Goal: Task Accomplishment & Management: Complete application form

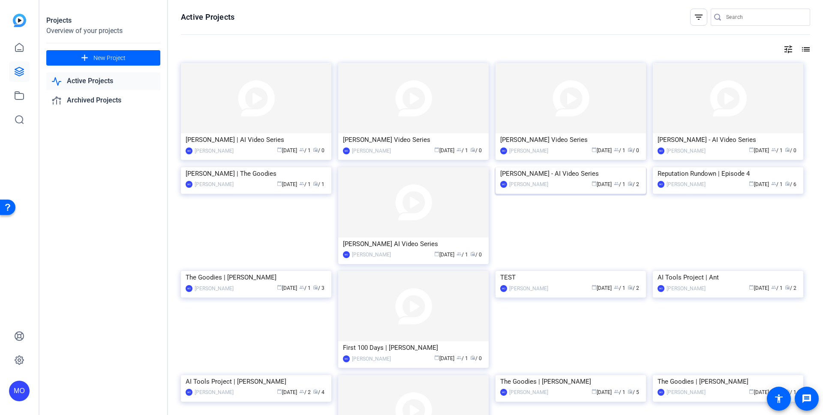
click at [565, 167] on img at bounding box center [570, 167] width 150 height 0
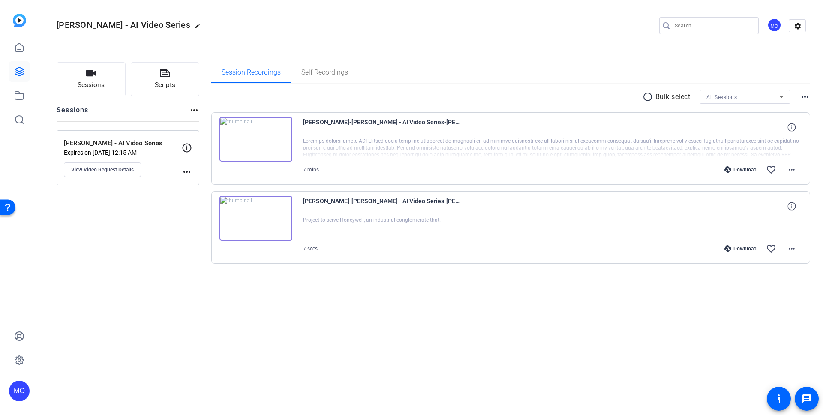
click at [270, 135] on img at bounding box center [255, 139] width 73 height 45
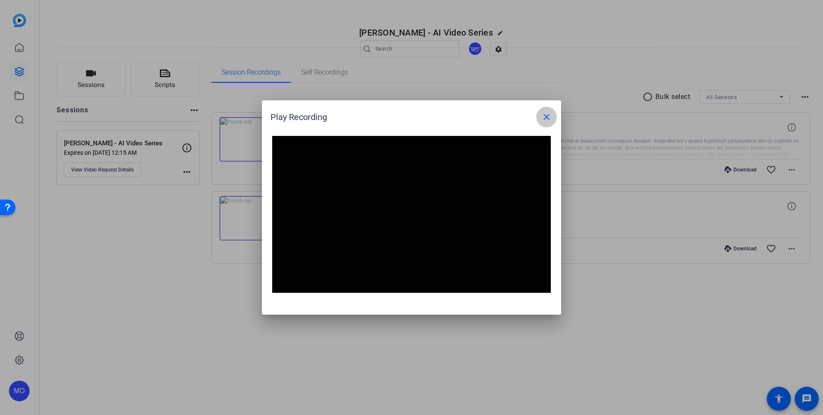
click at [546, 121] on mat-icon "close" at bounding box center [546, 117] width 10 height 10
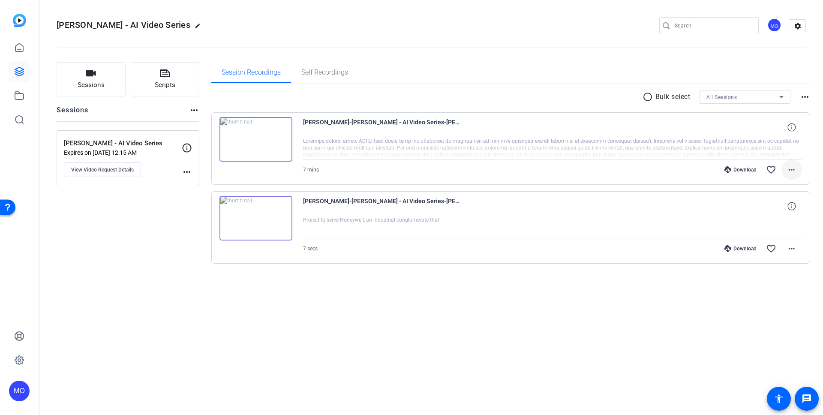
click at [789, 168] on mat-icon "more_horiz" at bounding box center [791, 170] width 10 height 10
click at [766, 207] on span "Download MP4" at bounding box center [768, 209] width 51 height 10
click at [26, 48] on link at bounding box center [19, 47] width 21 height 21
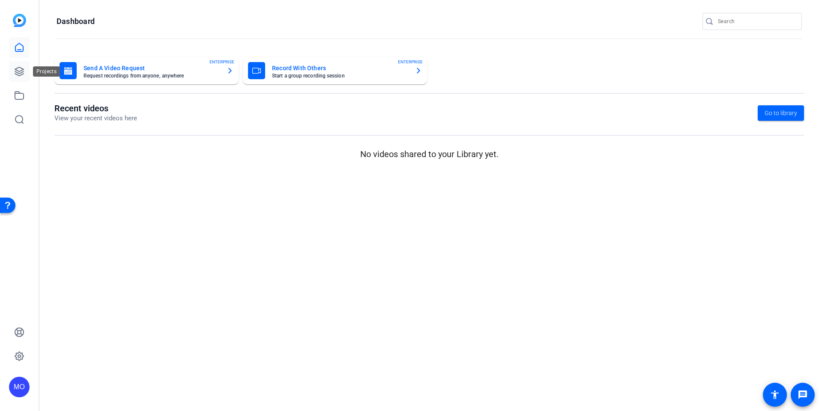
click at [24, 75] on link at bounding box center [19, 71] width 21 height 21
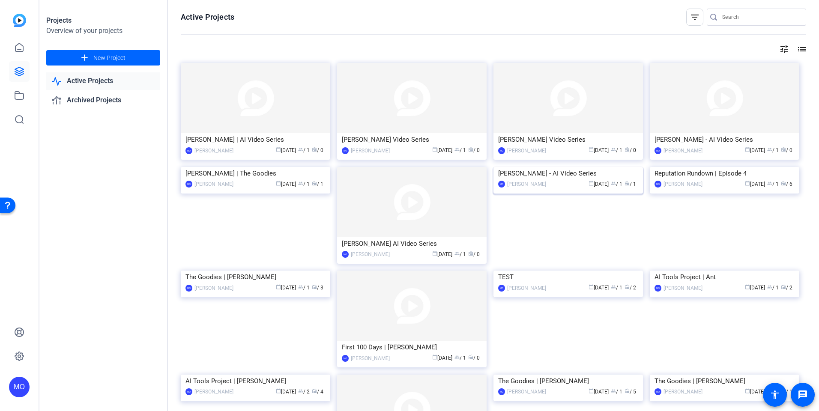
click at [565, 167] on img at bounding box center [569, 167] width 150 height 0
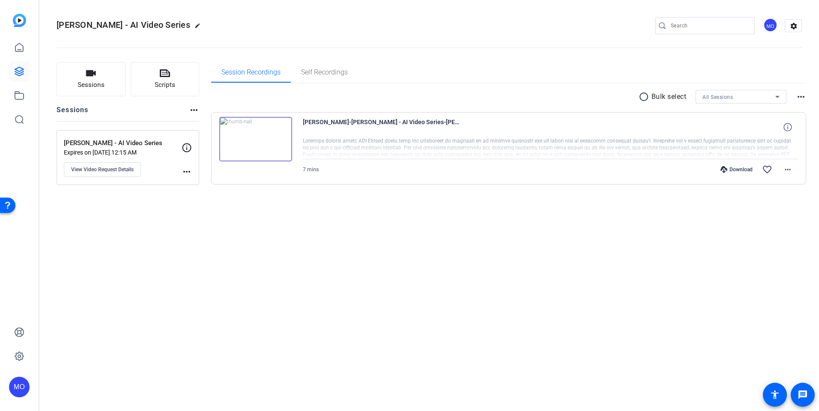
click at [245, 134] on img at bounding box center [255, 139] width 73 height 45
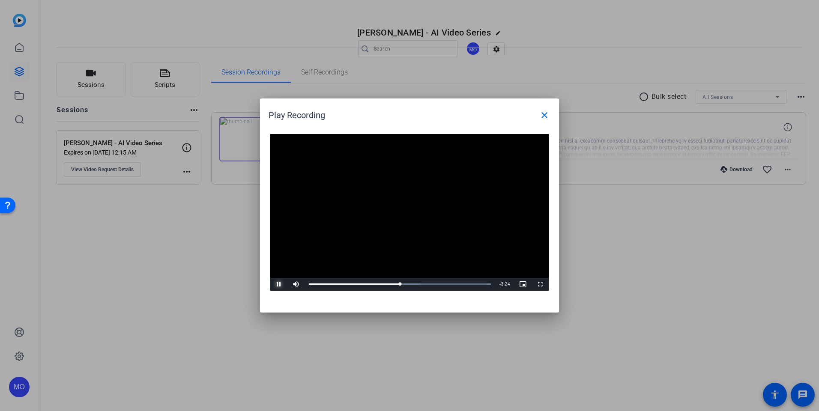
click at [280, 284] on span "Video Player" at bounding box center [278, 284] width 17 height 0
click at [544, 113] on mat-icon "close" at bounding box center [544, 115] width 10 height 10
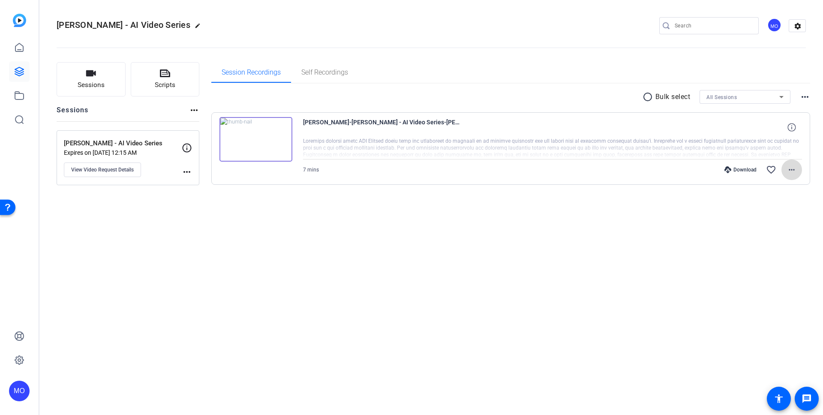
click at [793, 171] on mat-icon "more_horiz" at bounding box center [791, 170] width 10 height 10
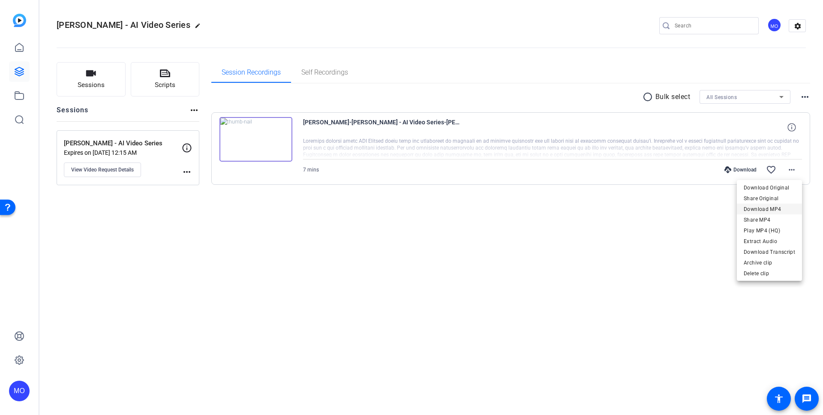
click at [771, 210] on span "Download MP4" at bounding box center [768, 209] width 51 height 10
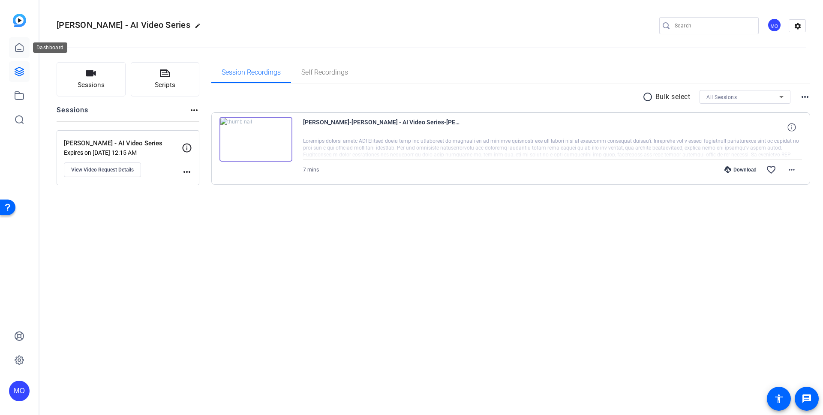
click at [21, 47] on icon at bounding box center [19, 47] width 10 height 10
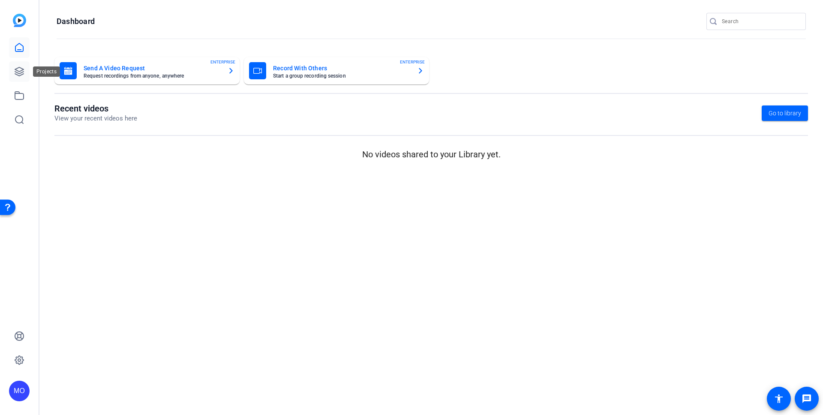
click at [23, 66] on link at bounding box center [19, 71] width 21 height 21
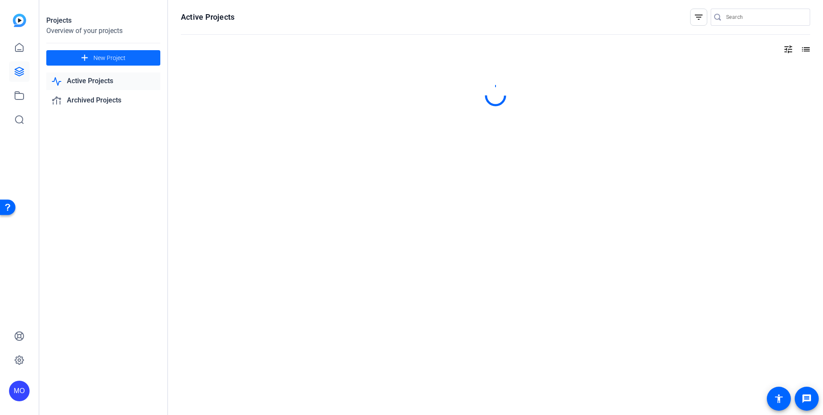
click at [89, 50] on span at bounding box center [103, 58] width 114 height 21
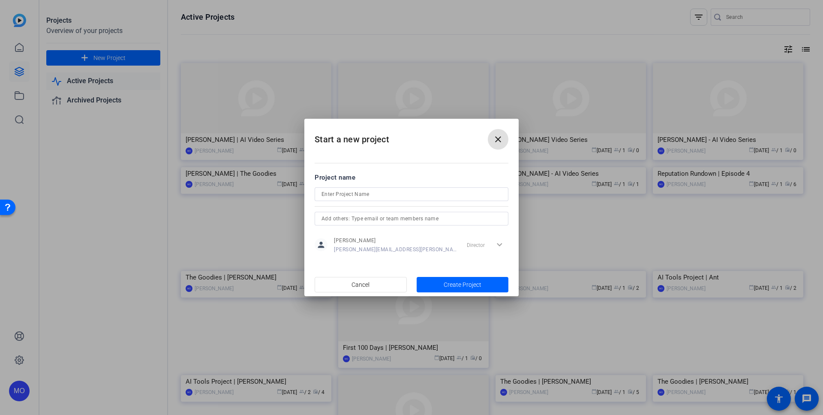
click at [383, 194] on input at bounding box center [411, 194] width 180 height 10
type input "AI Video Series | [PERSON_NAME]"
click at [467, 280] on span "Create Project" at bounding box center [462, 284] width 38 height 9
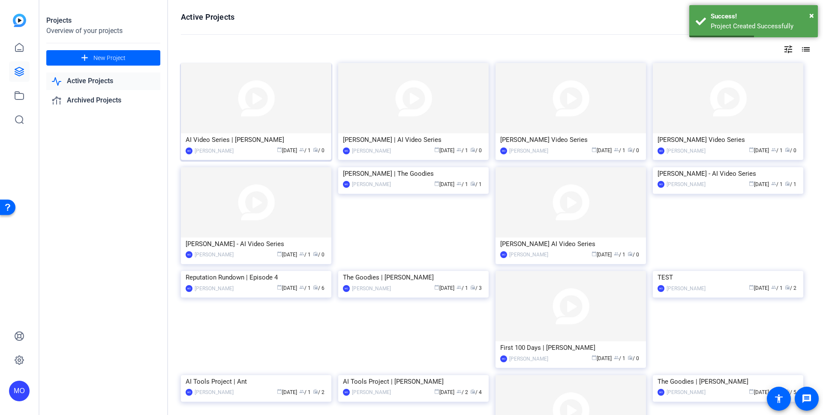
click at [278, 101] on img at bounding box center [256, 98] width 150 height 70
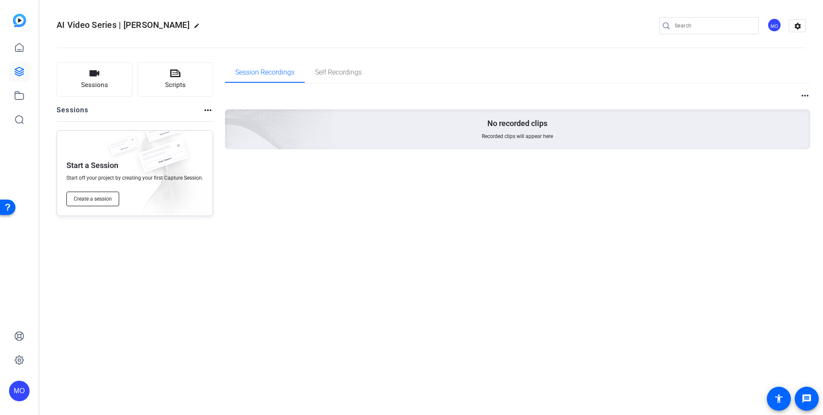
click at [95, 199] on span "Create a session" at bounding box center [93, 198] width 38 height 7
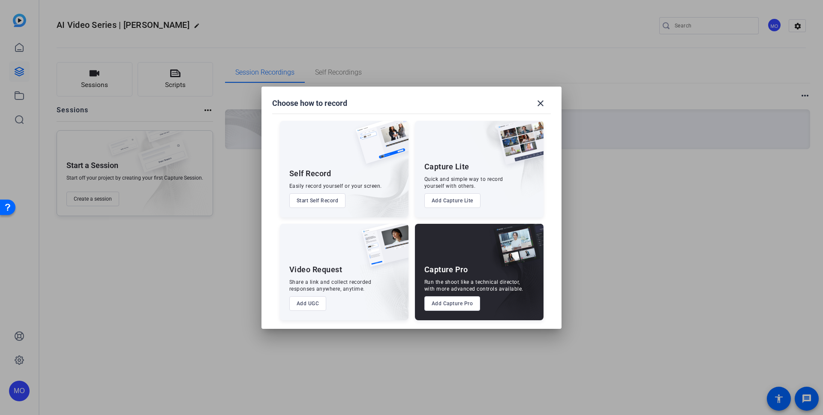
click at [303, 306] on button "Add UGC" at bounding box center [307, 303] width 37 height 15
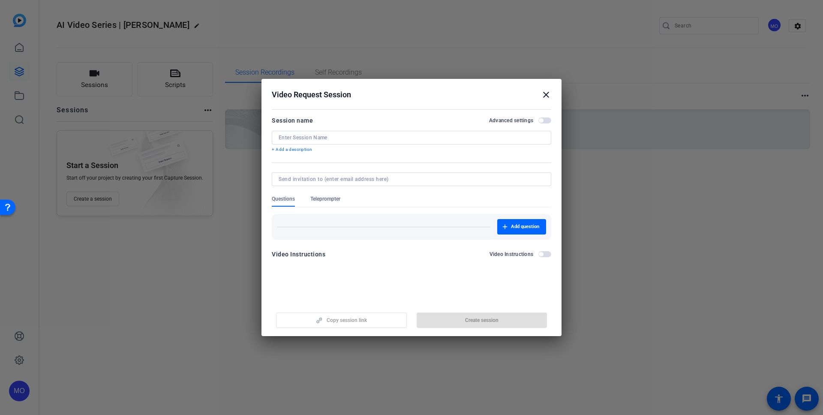
click at [326, 141] on div at bounding box center [411, 138] width 266 height 14
click at [542, 124] on div "Session name Advanced settings" at bounding box center [411, 120] width 279 height 10
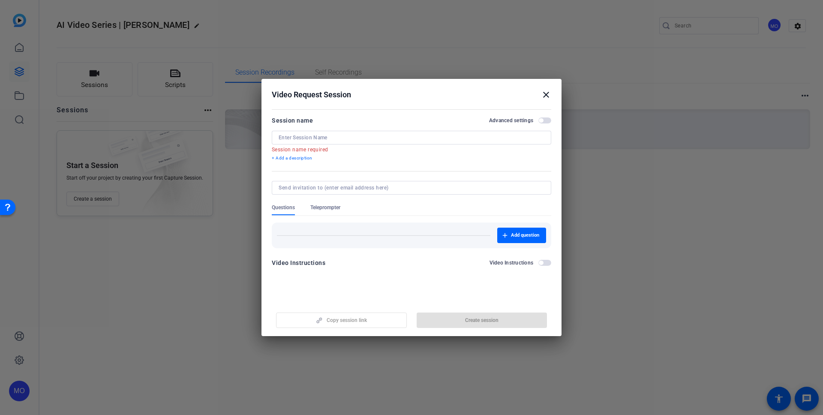
click at [542, 122] on span "button" at bounding box center [541, 120] width 4 height 4
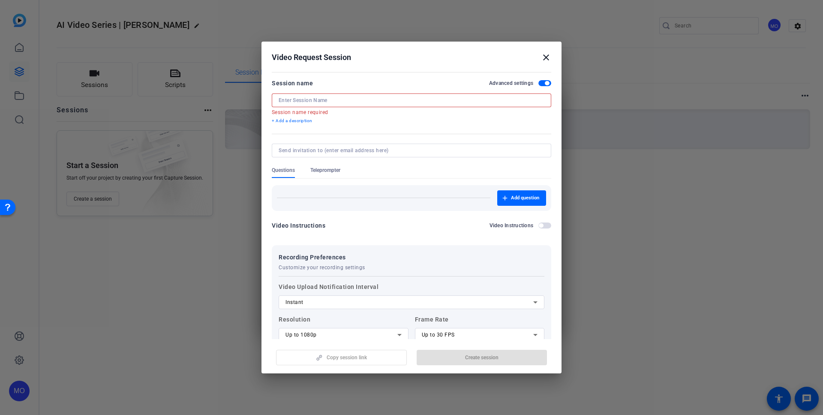
click at [305, 95] on div at bounding box center [411, 100] width 266 height 14
click at [303, 99] on input at bounding box center [411, 100] width 266 height 7
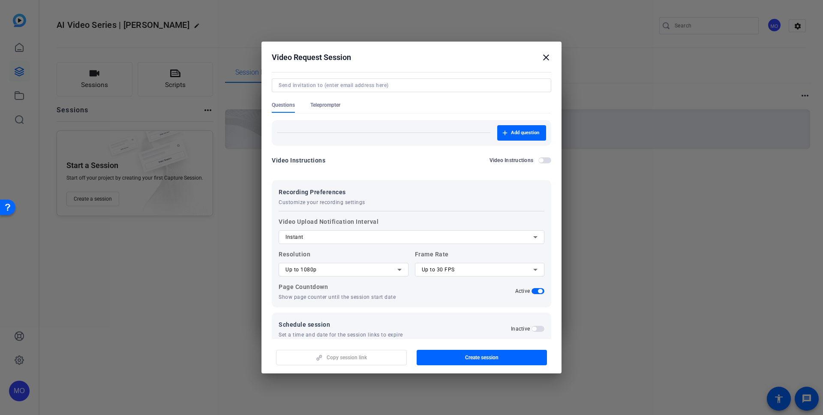
scroll to position [72, 0]
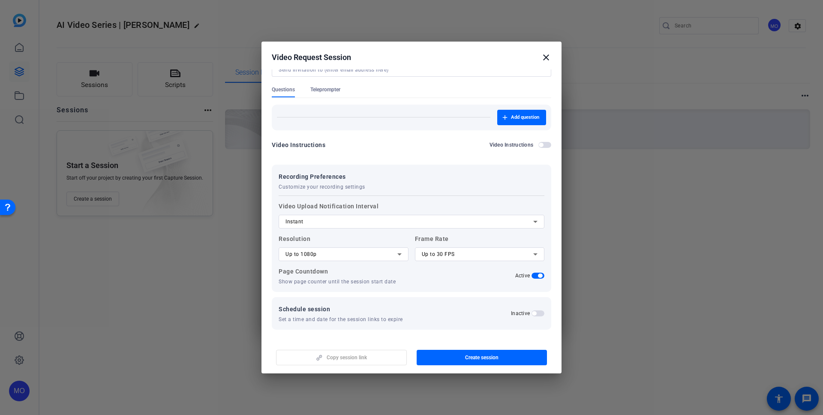
type input "AI Video Series | [PERSON_NAME]"
click at [534, 315] on span "button" at bounding box center [537, 313] width 13 height 6
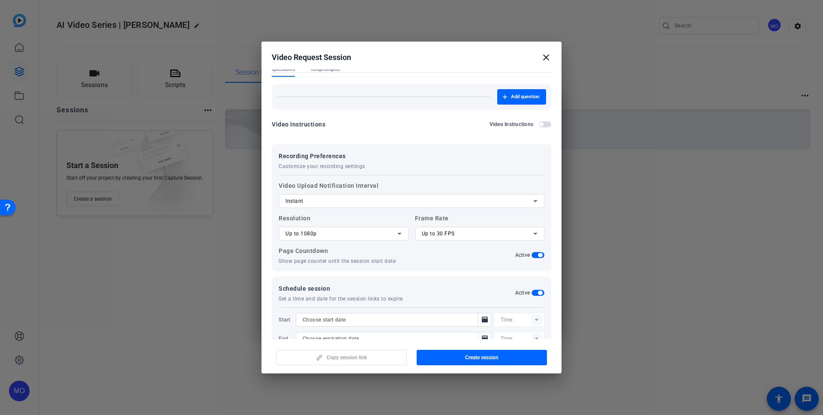
scroll to position [115, 0]
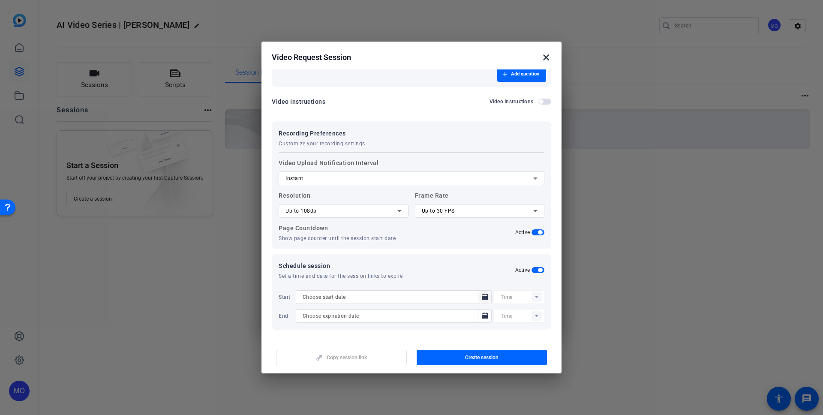
click at [481, 293] on icon "Open calendar" at bounding box center [484, 297] width 7 height 10
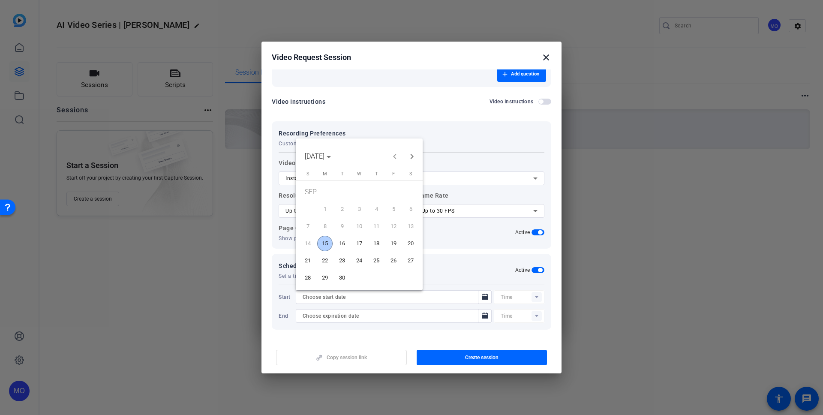
click at [326, 245] on span "15" at bounding box center [324, 243] width 15 height 15
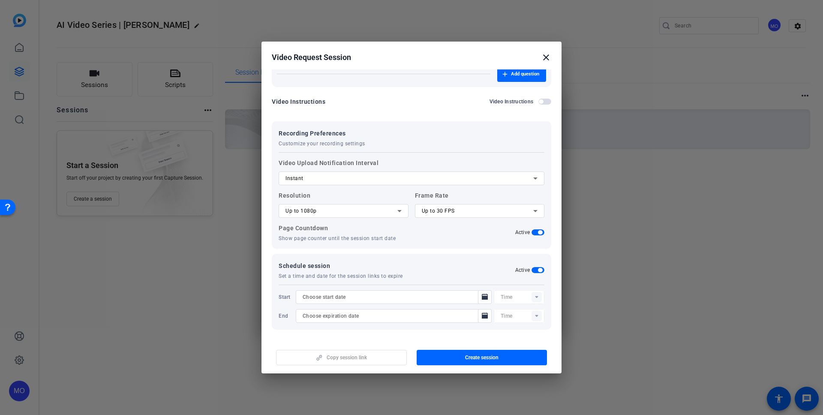
type input "[DATE]"
click at [535, 295] on rect at bounding box center [536, 297] width 10 height 10
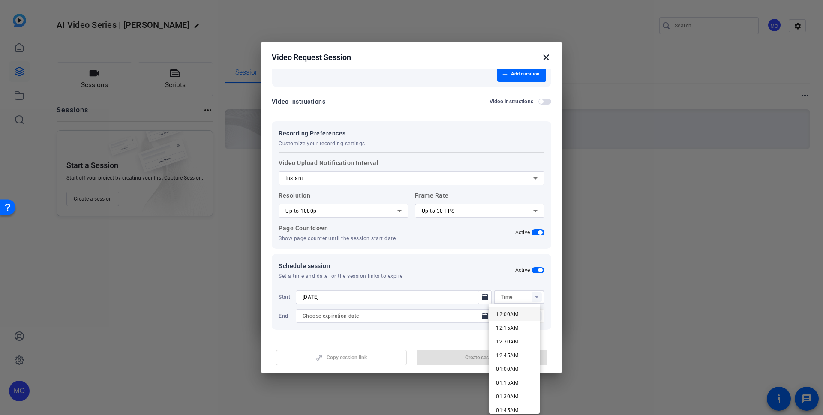
click at [512, 311] on span "12:00AM" at bounding box center [507, 314] width 22 height 6
type input "12:00AM"
click at [482, 314] on icon "Open calendar" at bounding box center [485, 315] width 6 height 6
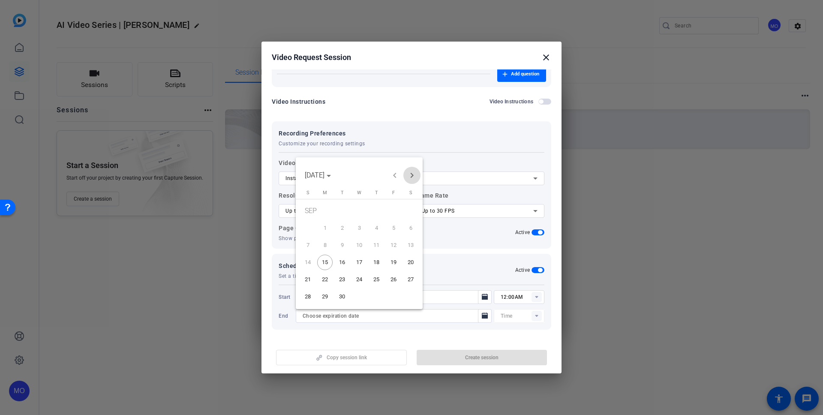
click at [415, 172] on span "Next month" at bounding box center [411, 175] width 17 height 17
click at [395, 279] on span "31" at bounding box center [393, 281] width 15 height 15
type input "[DATE]"
type input "12:15AM"
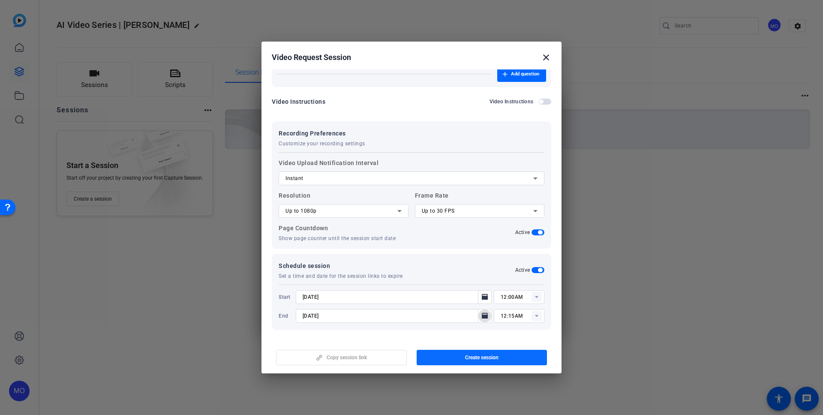
click at [479, 354] on span "Create session" at bounding box center [481, 357] width 33 height 7
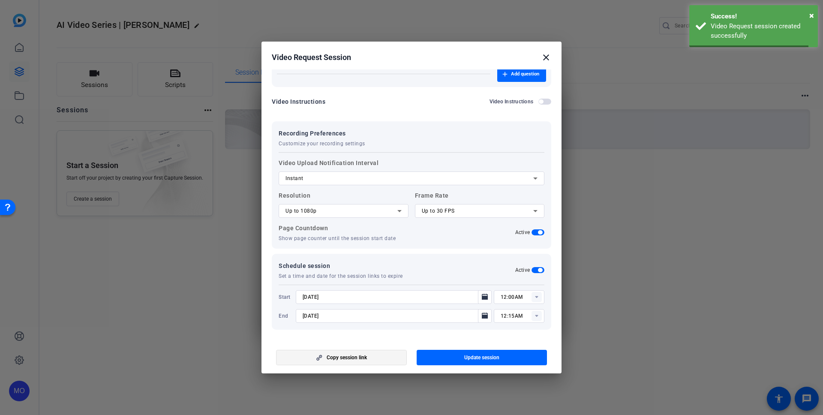
click at [350, 358] on span "Copy session link" at bounding box center [346, 357] width 40 height 7
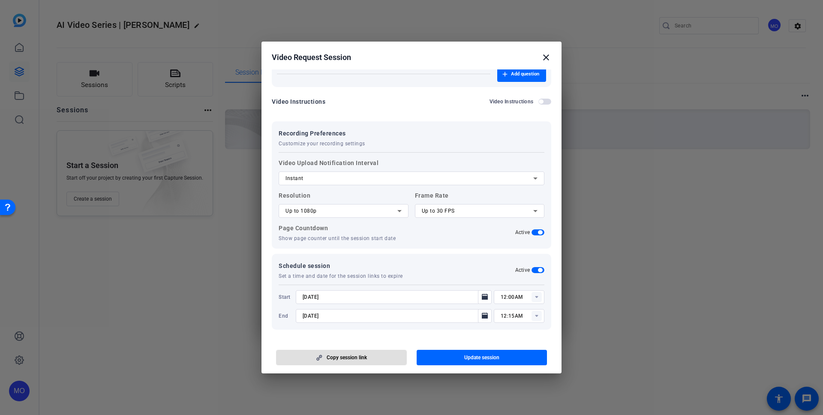
click at [549, 54] on mat-icon "close" at bounding box center [546, 57] width 10 height 10
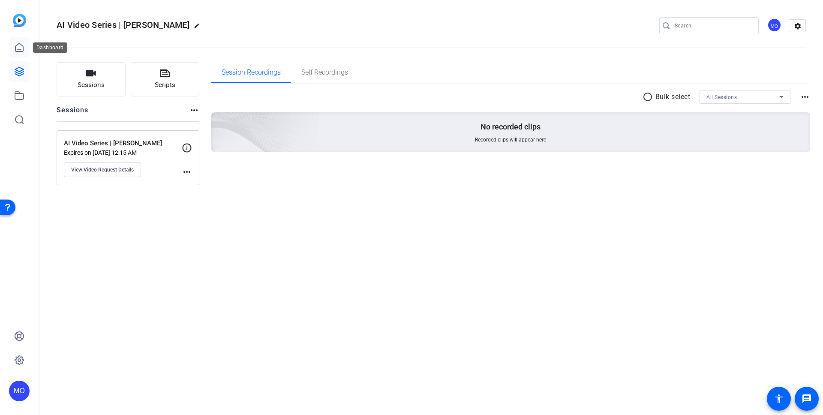
click at [17, 51] on icon at bounding box center [19, 47] width 10 height 10
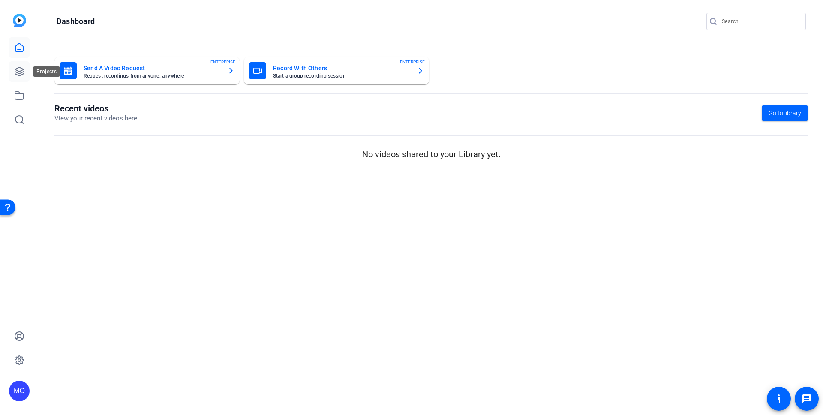
click at [25, 74] on link at bounding box center [19, 71] width 21 height 21
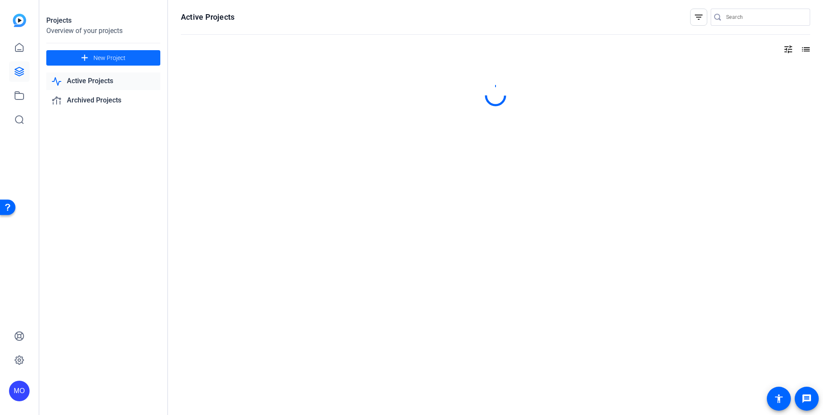
click at [102, 54] on span "New Project" at bounding box center [109, 58] width 32 height 9
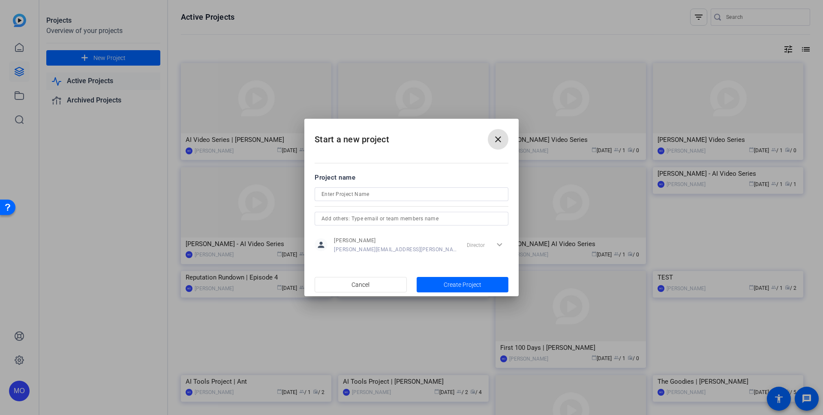
click at [359, 201] on div at bounding box center [411, 205] width 194 height 9
click at [359, 197] on input at bounding box center [411, 194] width 180 height 10
click at [338, 192] on input at bounding box center [411, 194] width 180 height 10
type input "AI Video Series | [PERSON_NAME]"
click at [456, 294] on span "button" at bounding box center [462, 284] width 92 height 21
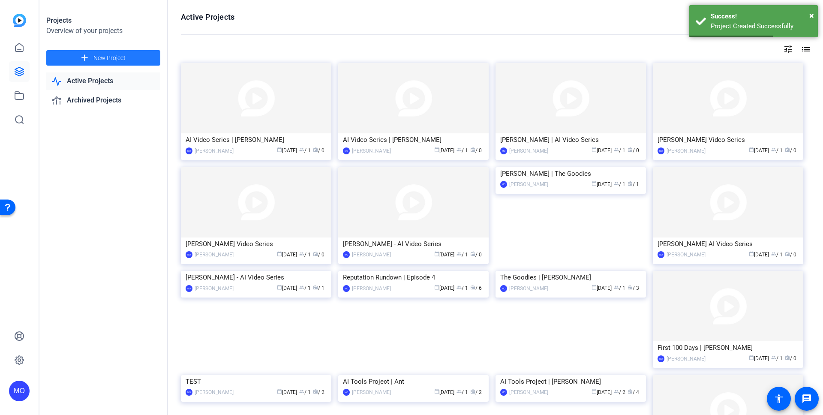
click at [262, 114] on img at bounding box center [256, 98] width 150 height 70
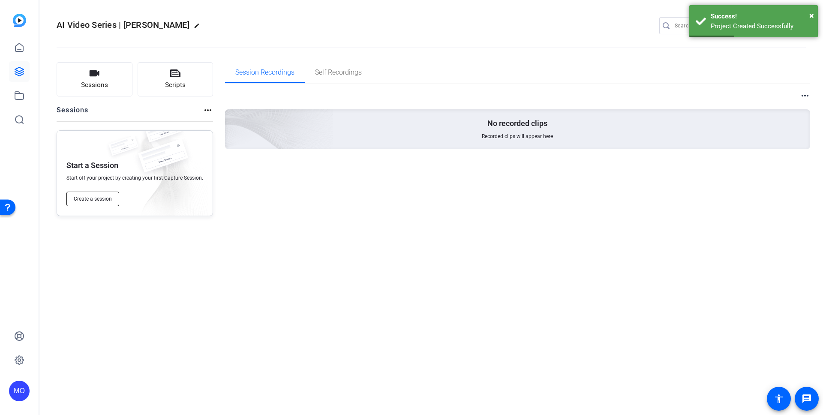
click at [86, 199] on span "Create a session" at bounding box center [93, 198] width 38 height 7
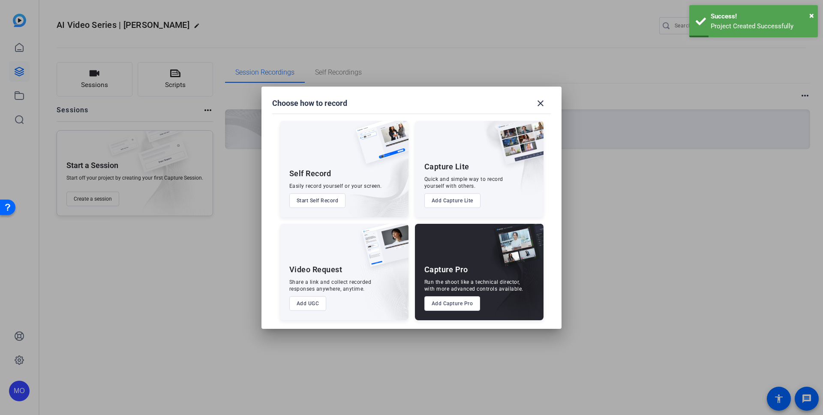
click at [316, 305] on button "Add UGC" at bounding box center [307, 303] width 37 height 15
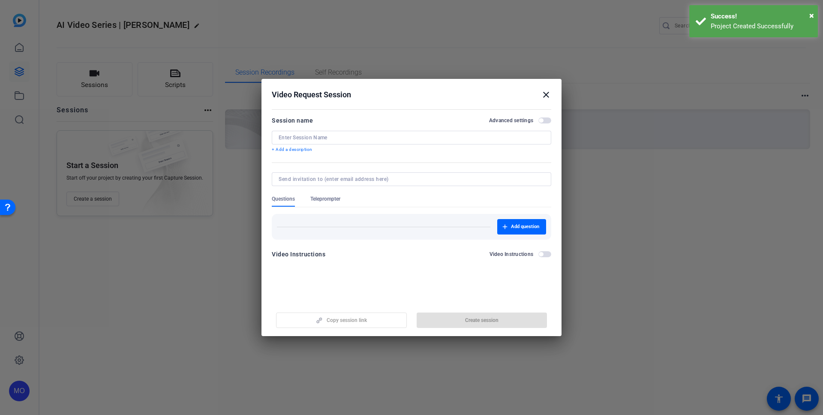
click at [306, 143] on div at bounding box center [411, 138] width 266 height 14
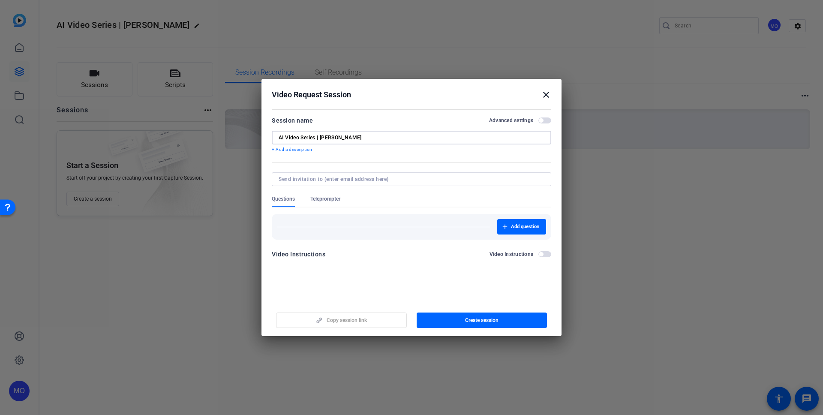
type input "AI Video Series | [PERSON_NAME]"
click at [541, 122] on span "button" at bounding box center [541, 120] width 4 height 4
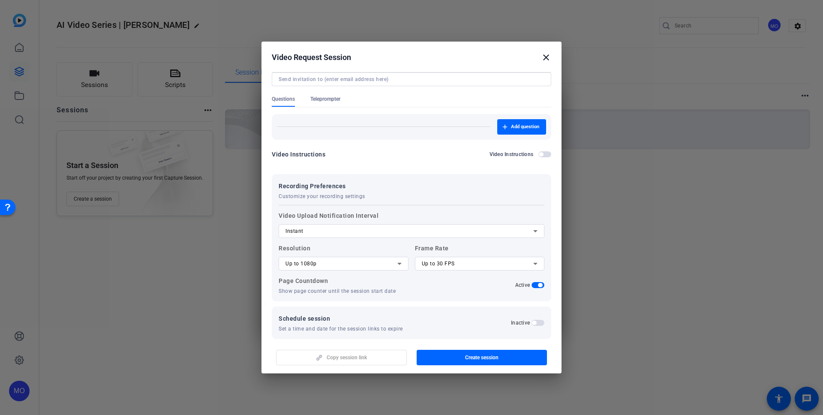
scroll to position [72, 0]
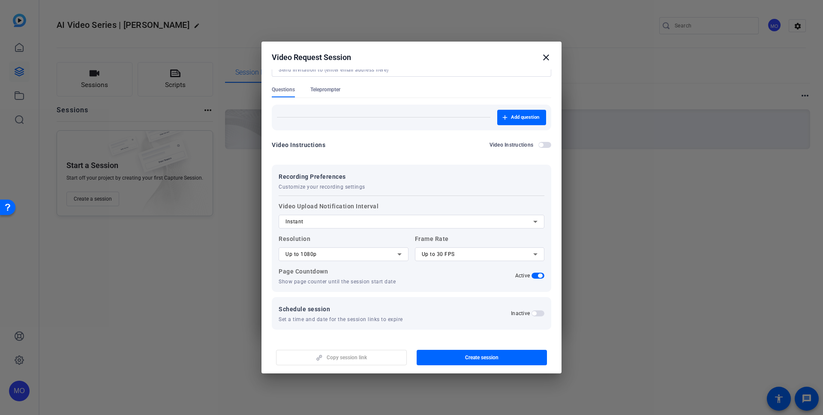
click at [532, 314] on span "button" at bounding box center [537, 313] width 13 height 6
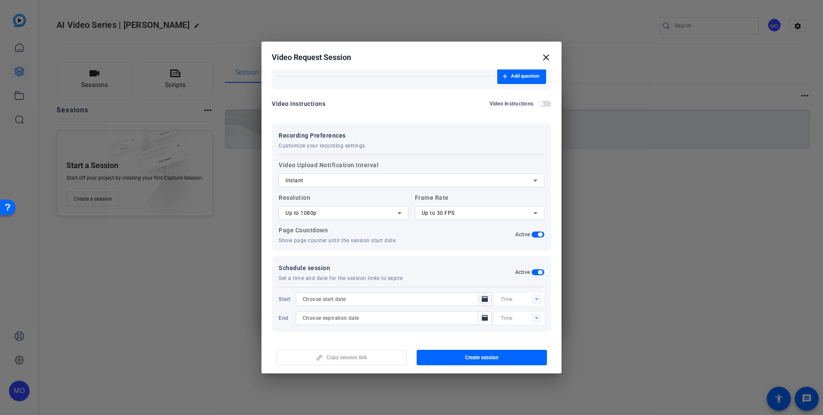
scroll to position [115, 0]
click at [481, 299] on icon "Open calendar" at bounding box center [484, 297] width 7 height 10
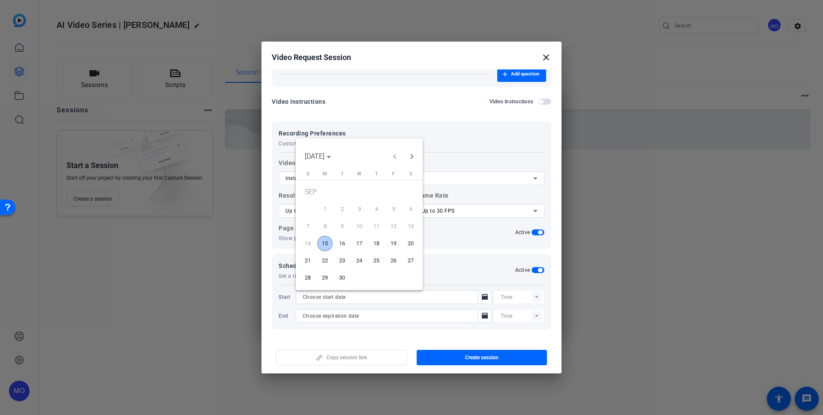
click at [325, 242] on span "15" at bounding box center [324, 243] width 15 height 15
type input "[DATE]"
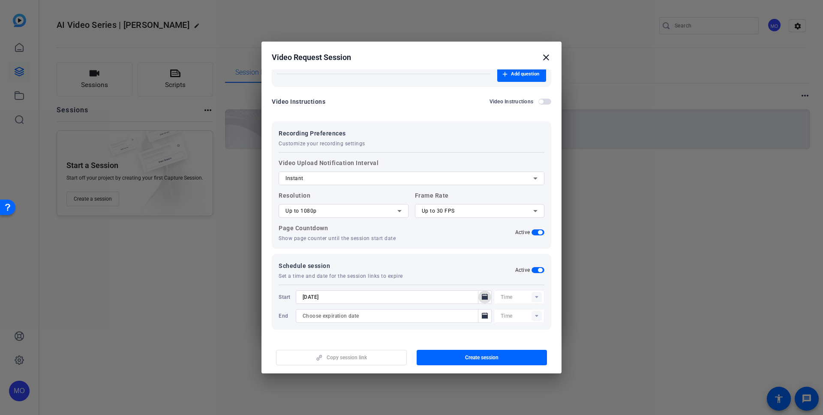
click at [522, 303] on mat-form-field at bounding box center [519, 297] width 51 height 14
click at [531, 298] on rect at bounding box center [536, 297] width 10 height 10
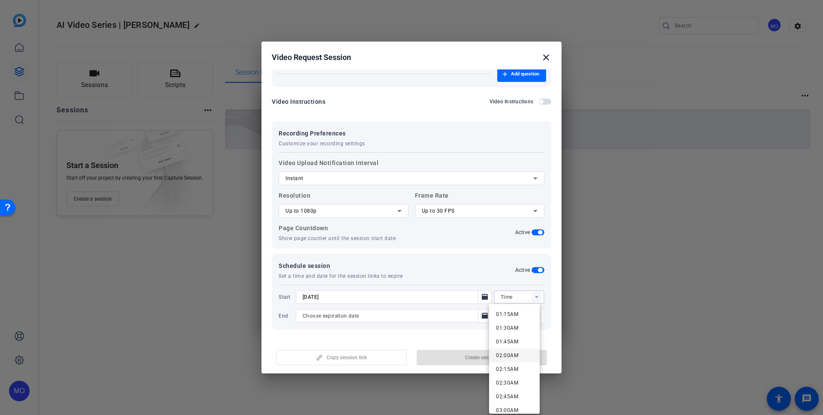
scroll to position [0, 0]
click at [512, 314] on span "12:00AM" at bounding box center [507, 314] width 22 height 6
type input "12:00AM"
click at [482, 316] on icon "Open calendar" at bounding box center [485, 315] width 6 height 6
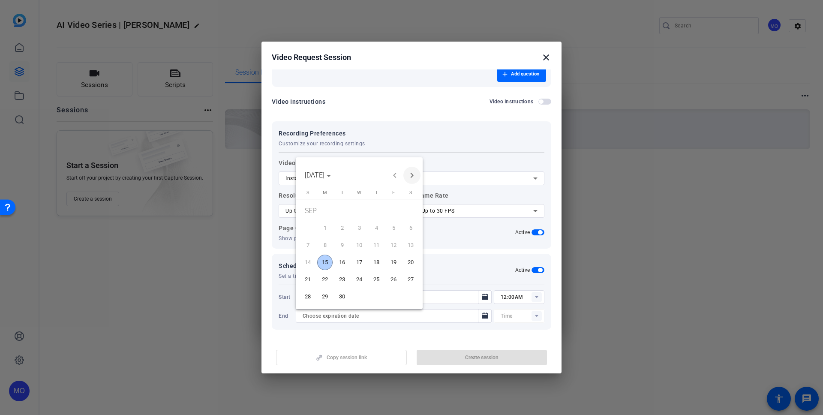
click at [413, 181] on span "Next month" at bounding box center [411, 175] width 17 height 17
click at [388, 283] on span "31" at bounding box center [393, 281] width 15 height 15
type input "[DATE]"
type input "12:15AM"
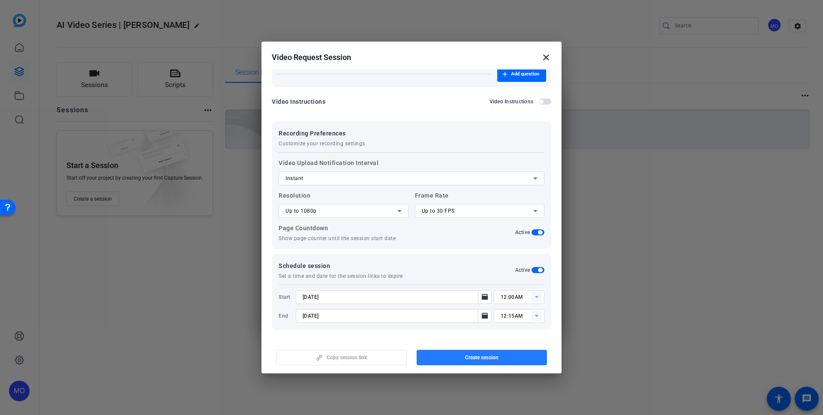
click at [506, 352] on span "button" at bounding box center [481, 357] width 131 height 21
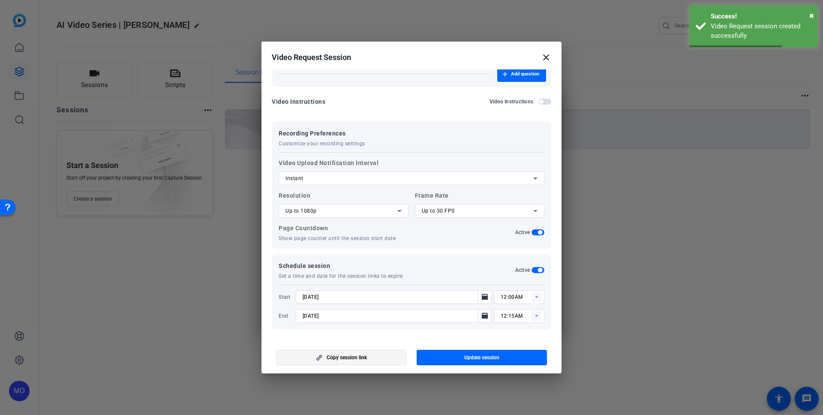
click at [358, 358] on span "Copy session link" at bounding box center [346, 357] width 40 height 7
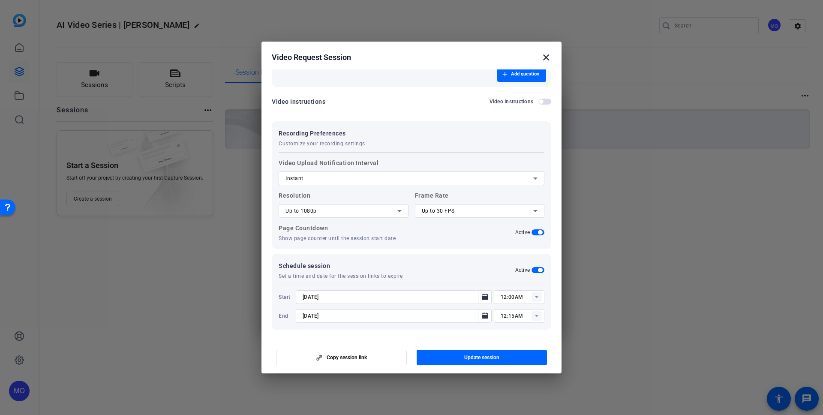
click at [547, 57] on mat-icon "close" at bounding box center [546, 57] width 10 height 10
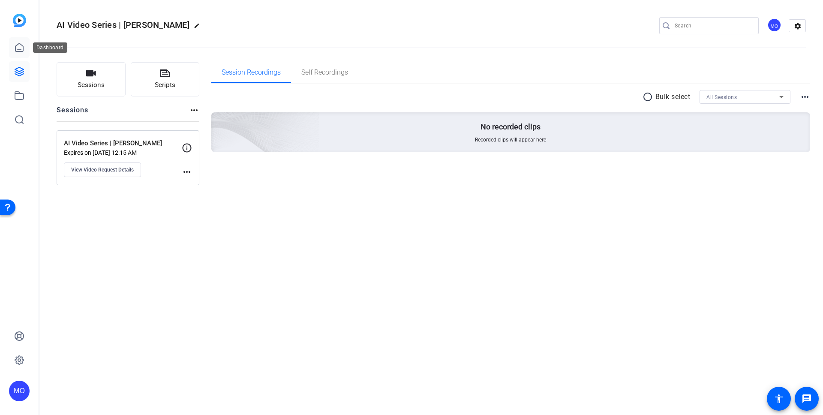
click at [21, 40] on link at bounding box center [19, 47] width 21 height 21
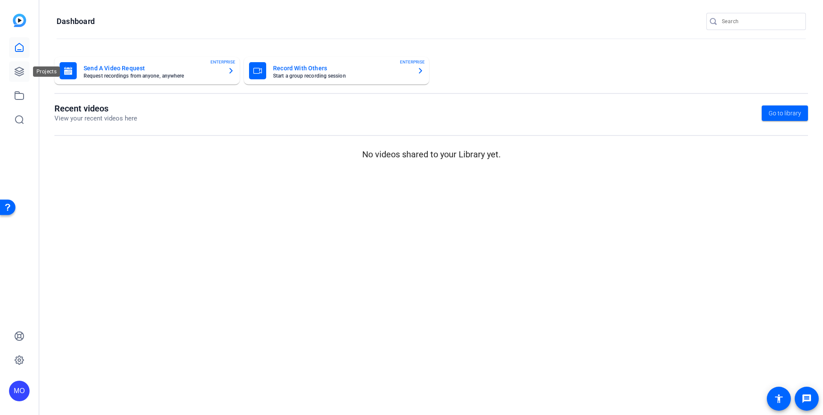
click at [13, 77] on link at bounding box center [19, 71] width 21 height 21
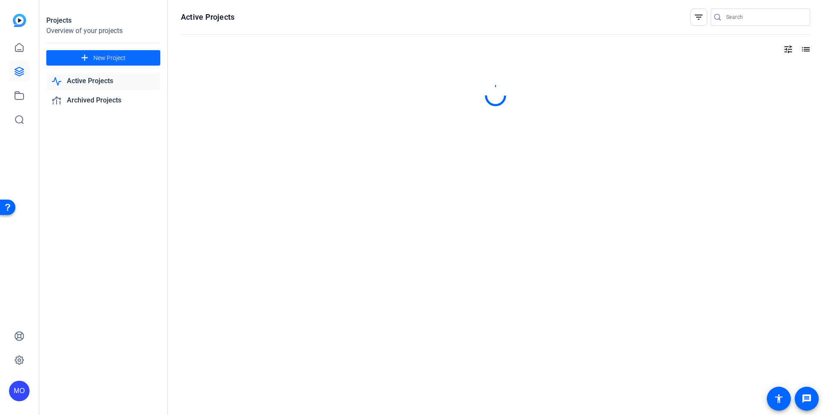
click at [123, 56] on span "New Project" at bounding box center [109, 58] width 32 height 9
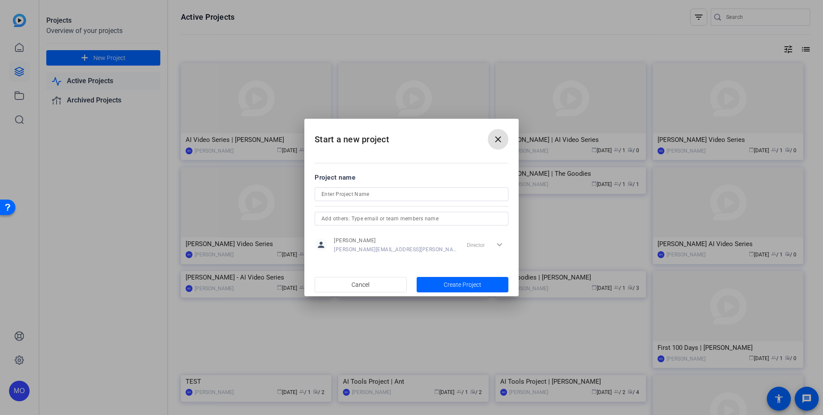
click at [363, 191] on input at bounding box center [411, 194] width 180 height 10
type input "AI Video Series | [PERSON_NAME]"
click at [450, 285] on span "Create Project" at bounding box center [462, 284] width 38 height 9
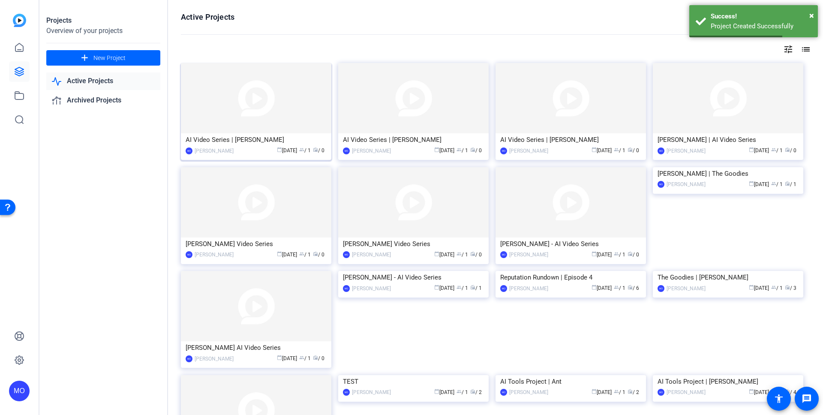
click at [272, 123] on img at bounding box center [256, 98] width 150 height 70
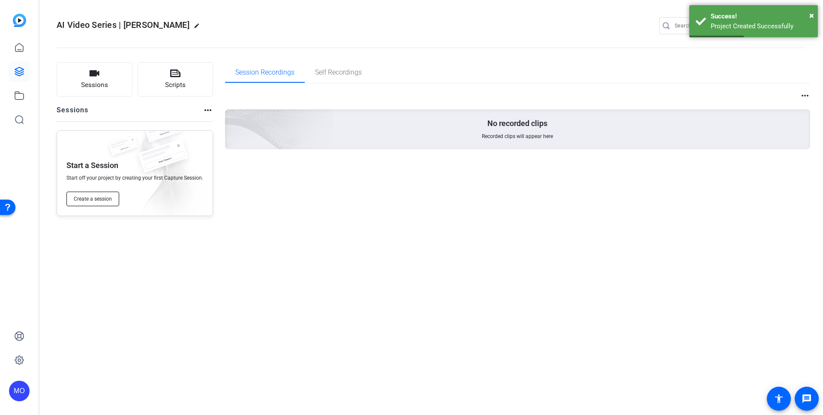
click at [98, 195] on span "Create a session" at bounding box center [93, 198] width 38 height 7
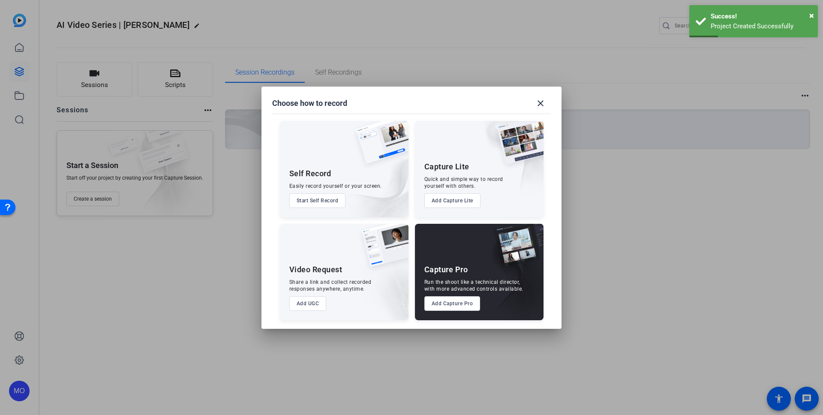
click at [307, 303] on button "Add UGC" at bounding box center [307, 303] width 37 height 15
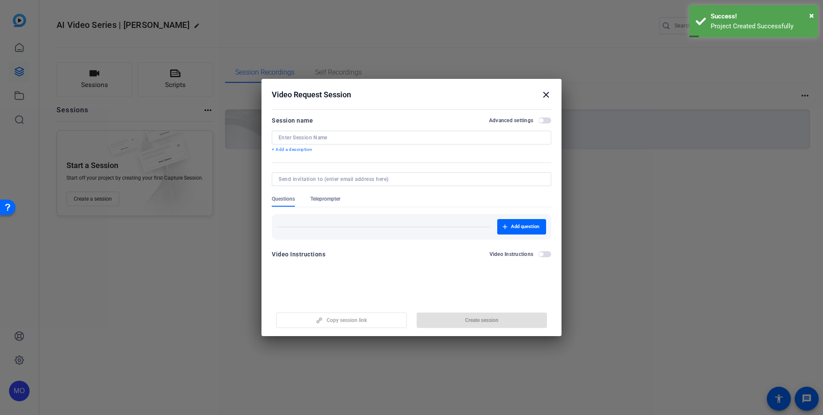
click at [338, 132] on div at bounding box center [411, 138] width 266 height 14
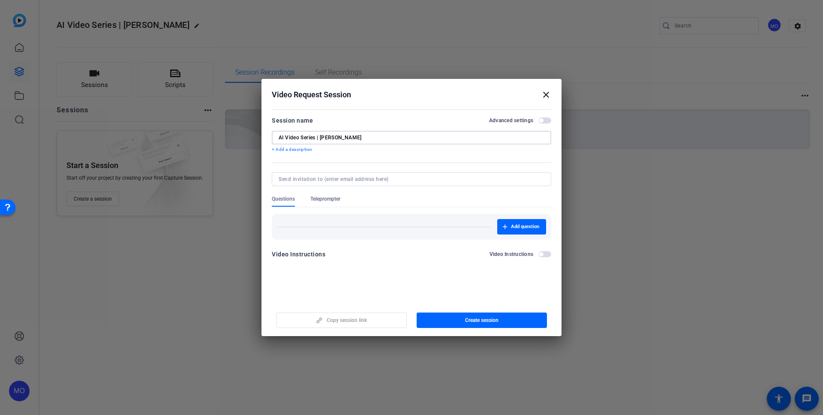
type input "AI Video Series | [PERSON_NAME]"
click at [542, 120] on span "button" at bounding box center [541, 120] width 4 height 4
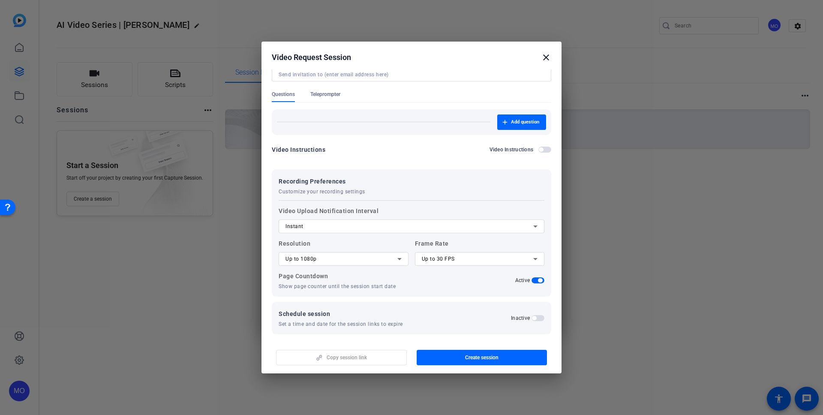
scroll to position [72, 0]
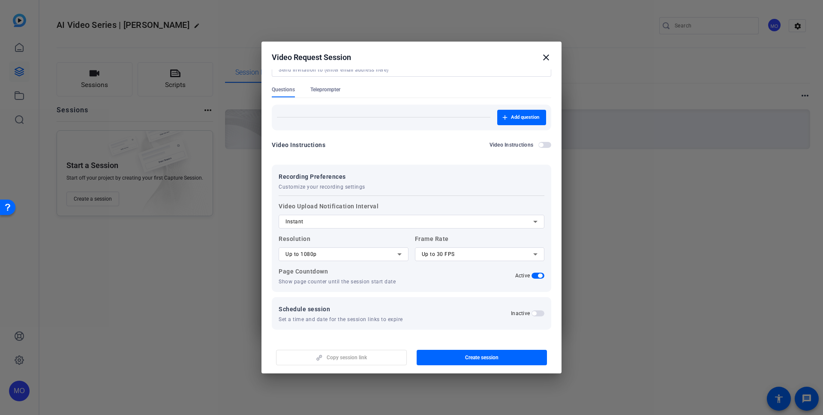
click at [532, 312] on span "button" at bounding box center [537, 313] width 13 height 6
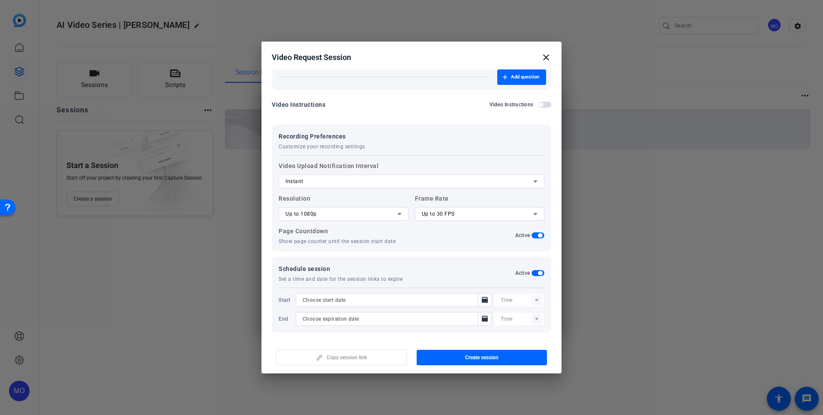
scroll to position [115, 0]
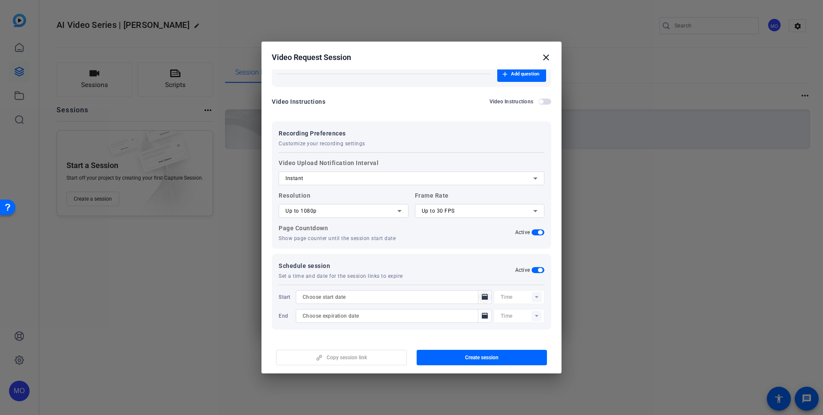
click at [482, 299] on icon "Open calendar" at bounding box center [485, 296] width 6 height 6
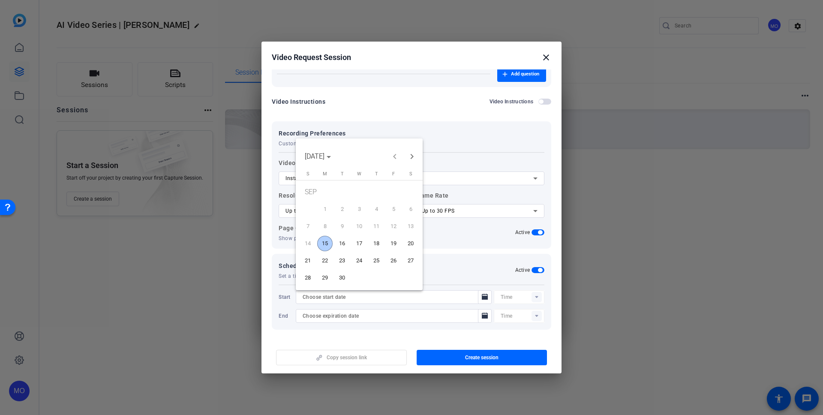
click at [327, 241] on span "15" at bounding box center [324, 243] width 15 height 15
type input "[DATE]"
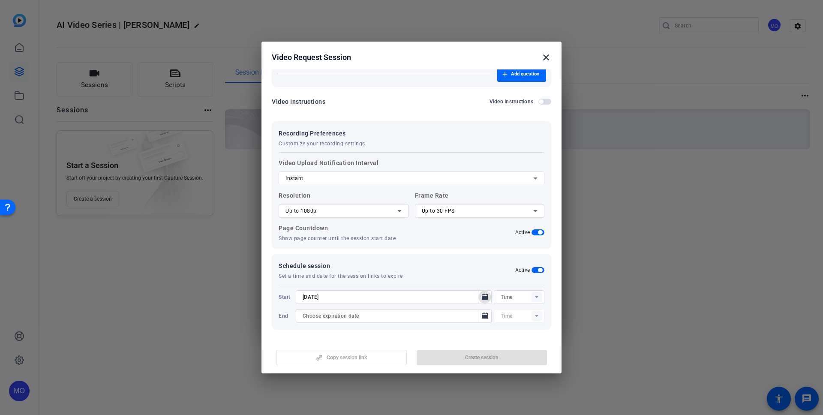
click at [532, 300] on rect at bounding box center [536, 297] width 10 height 10
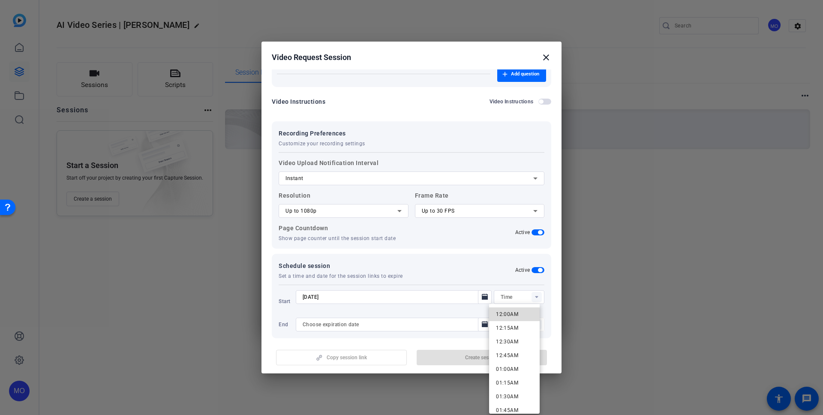
click at [518, 310] on span "12:00AM" at bounding box center [507, 314] width 22 height 10
type input "12:00AM"
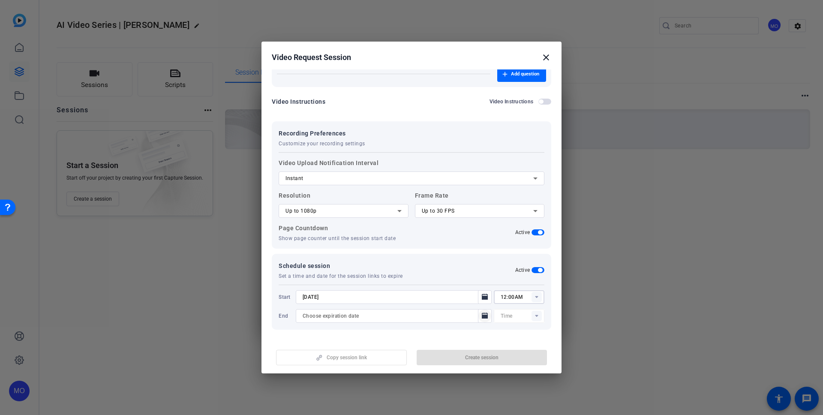
click at [482, 317] on icon "Open calendar" at bounding box center [485, 315] width 6 height 6
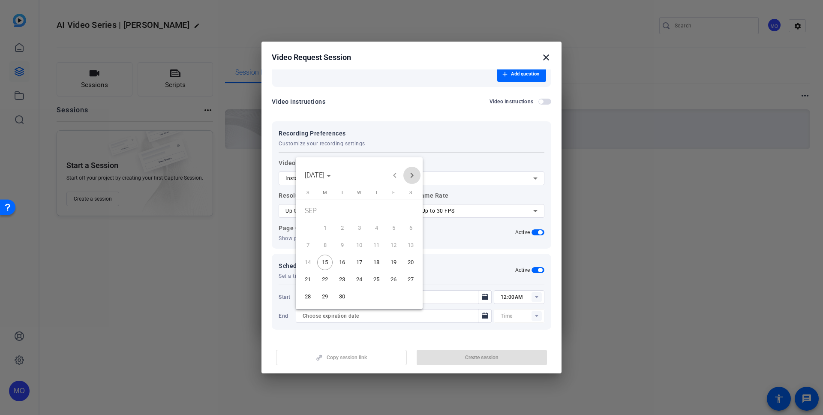
click at [413, 178] on span "Next month" at bounding box center [411, 175] width 17 height 17
click at [392, 288] on span "31" at bounding box center [393, 281] width 15 height 15
type input "[DATE]"
type input "12:15AM"
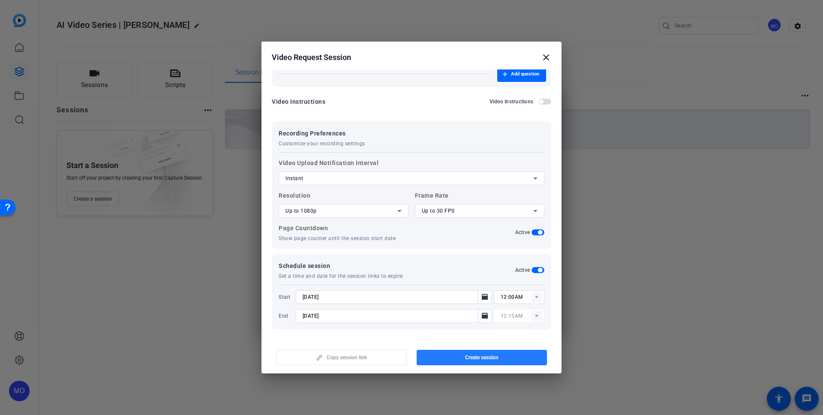
click at [501, 356] on span "button" at bounding box center [481, 357] width 131 height 21
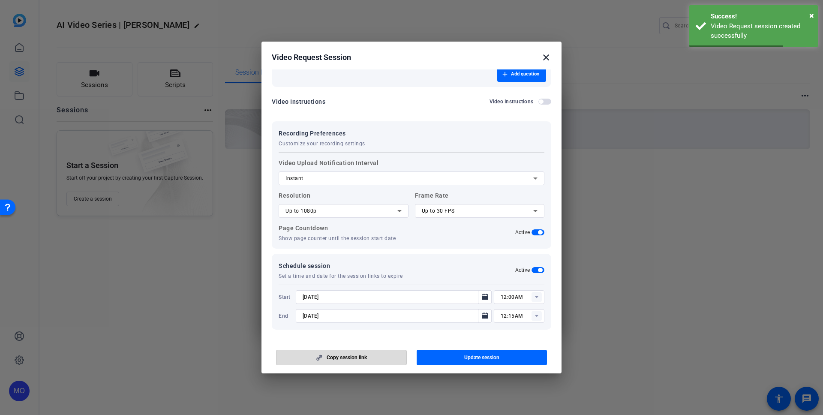
click at [356, 354] on span "Copy session link" at bounding box center [346, 357] width 40 height 7
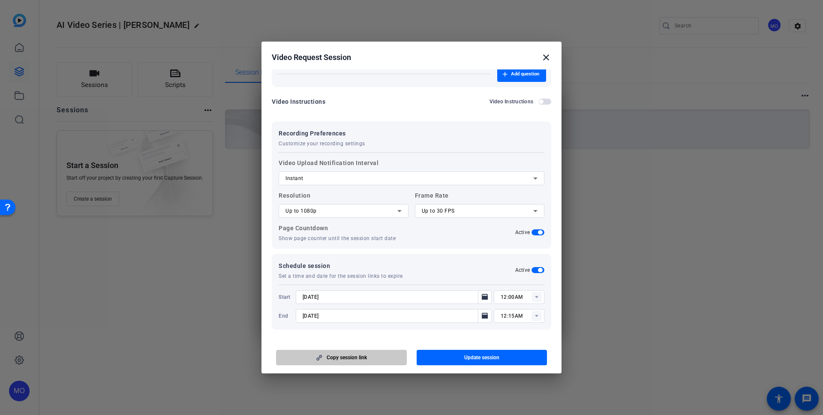
click at [376, 360] on span "button" at bounding box center [341, 357] width 130 height 21
click at [545, 57] on mat-icon "close" at bounding box center [546, 57] width 10 height 10
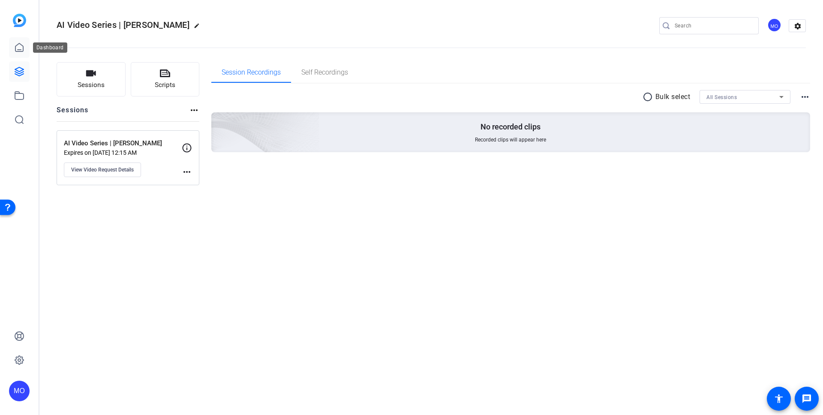
click at [25, 52] on link at bounding box center [19, 47] width 21 height 21
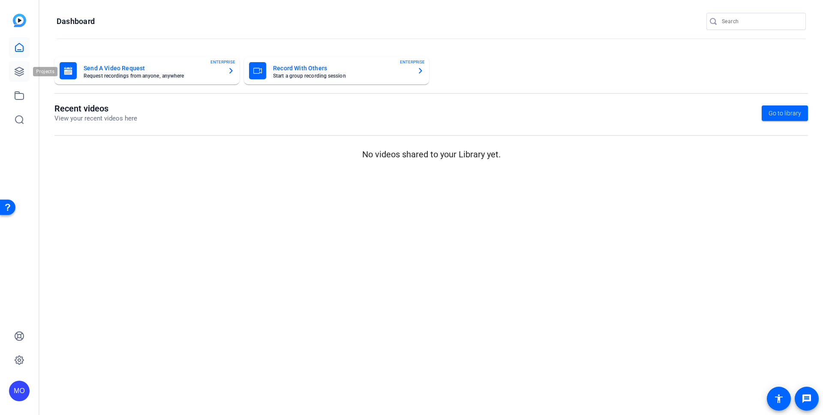
click at [23, 80] on link at bounding box center [19, 71] width 21 height 21
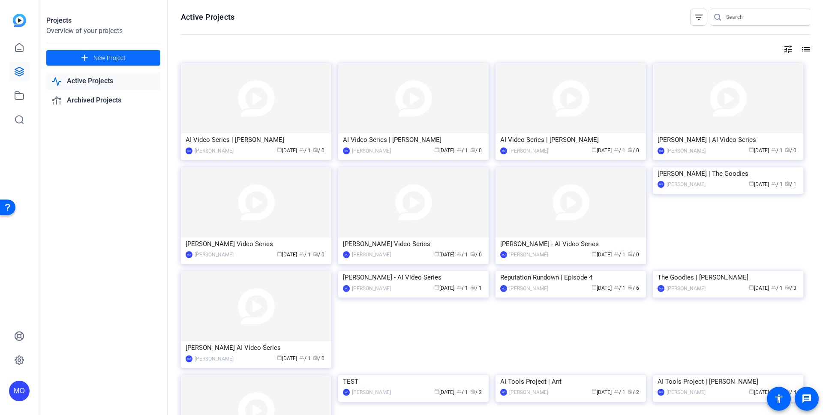
click at [133, 58] on span at bounding box center [103, 58] width 114 height 21
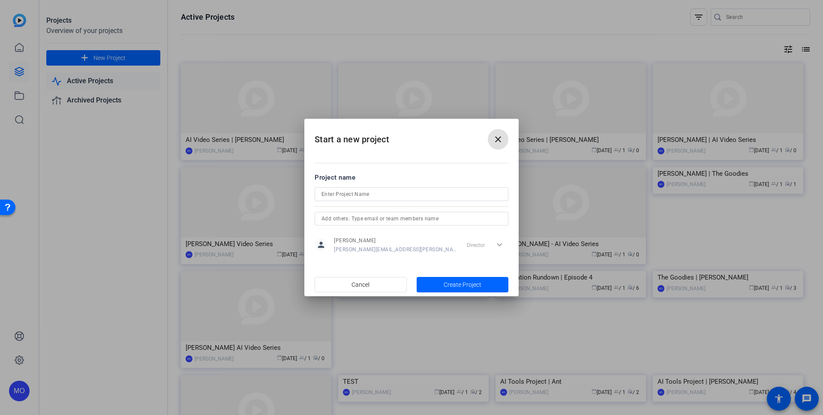
click at [363, 195] on input at bounding box center [411, 194] width 180 height 10
type input "AI Video Series | [PERSON_NAME]"
click at [460, 284] on span "Create Project" at bounding box center [462, 284] width 38 height 9
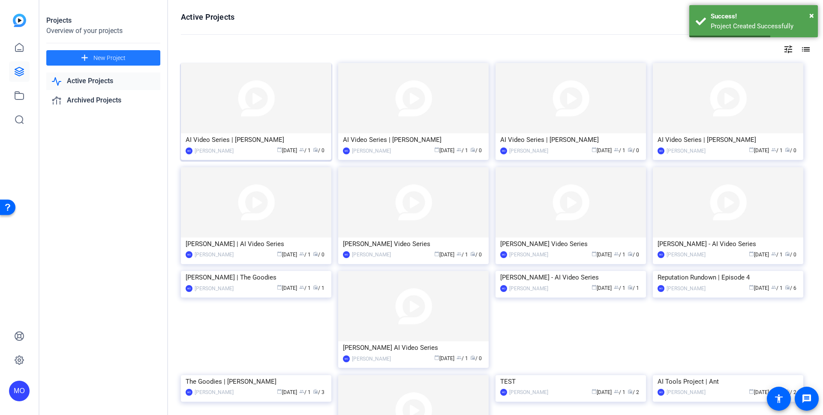
click at [287, 119] on img at bounding box center [256, 98] width 150 height 70
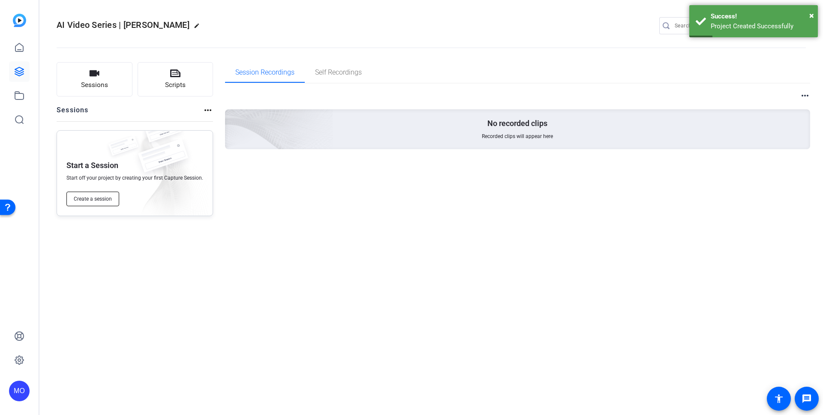
click at [104, 196] on span "Create a session" at bounding box center [93, 198] width 38 height 7
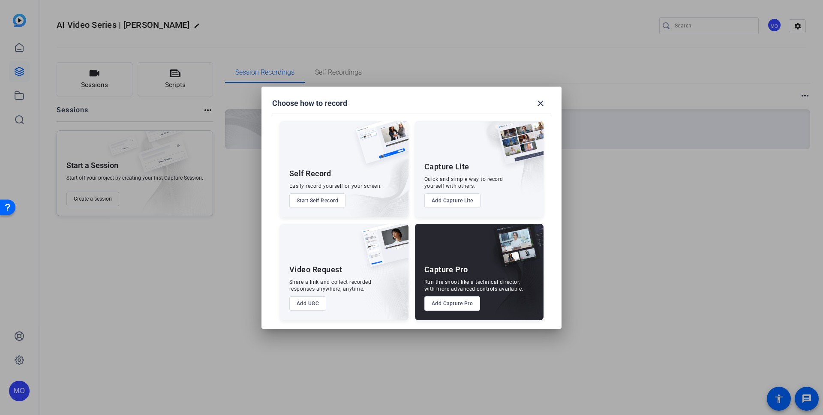
click at [305, 296] on button "Add UGC" at bounding box center [307, 303] width 37 height 15
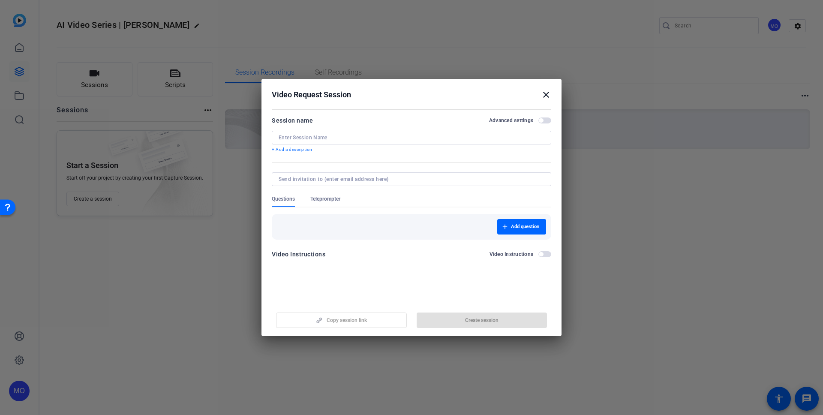
click at [550, 122] on span "button" at bounding box center [544, 120] width 13 height 6
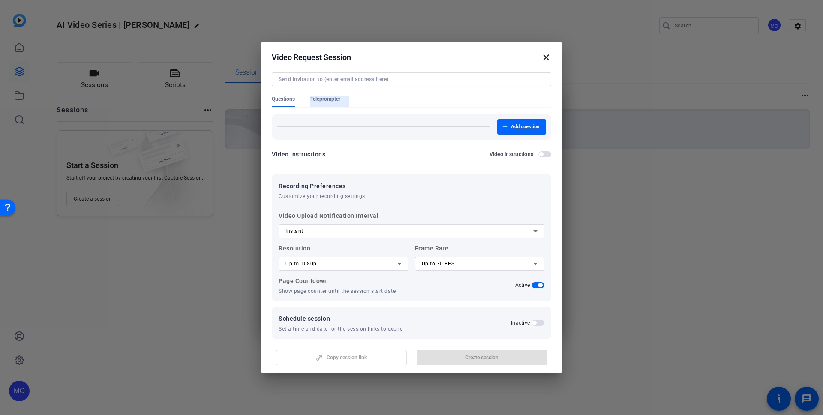
click at [342, 99] on div "Teleprompter" at bounding box center [329, 101] width 39 height 11
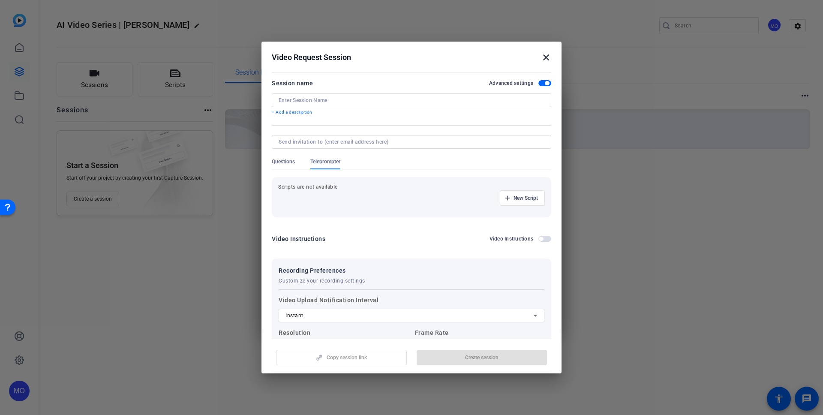
click at [286, 159] on span "Questions" at bounding box center [283, 161] width 23 height 7
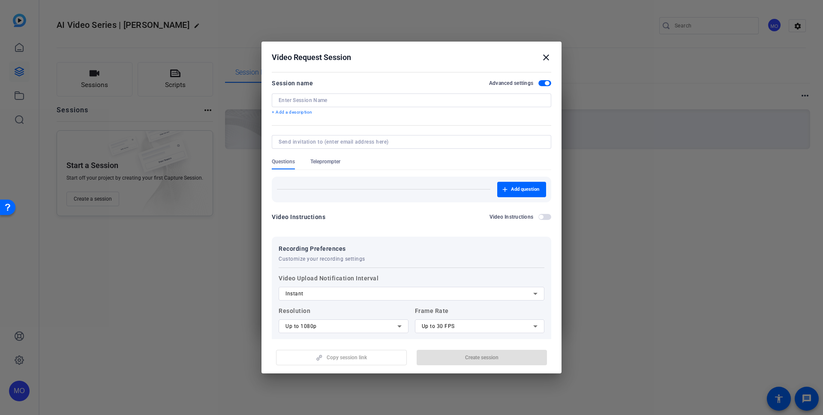
click at [297, 100] on input at bounding box center [411, 100] width 266 height 7
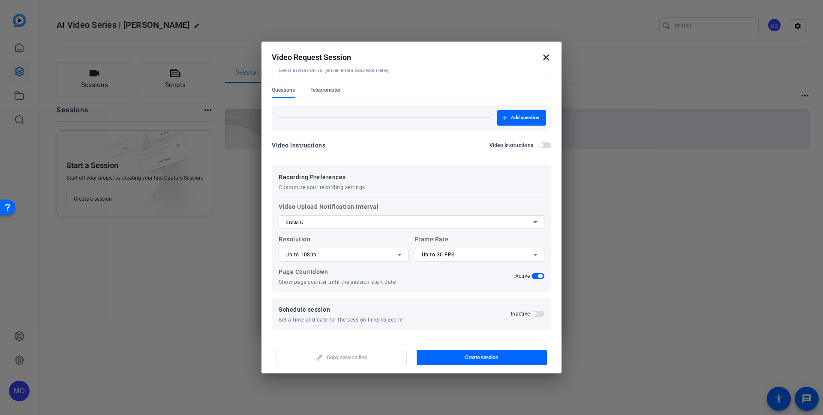
scroll to position [72, 0]
type input "AI Video Series | [PERSON_NAME]"
click at [532, 311] on span "button" at bounding box center [534, 313] width 4 height 4
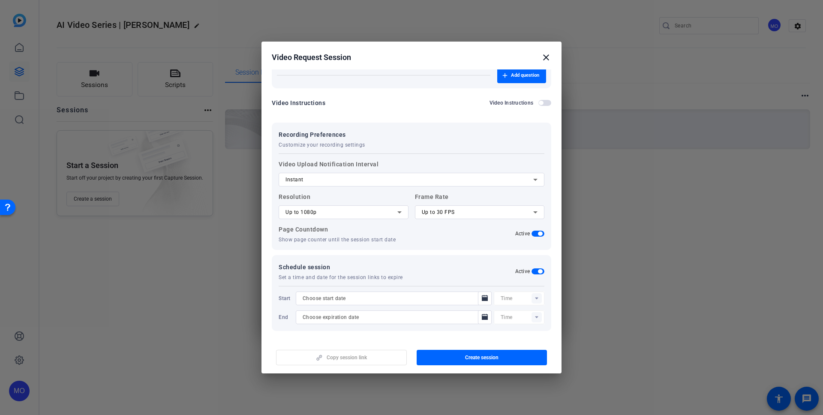
scroll to position [115, 0]
click at [481, 298] on icon "Open calendar" at bounding box center [484, 297] width 7 height 10
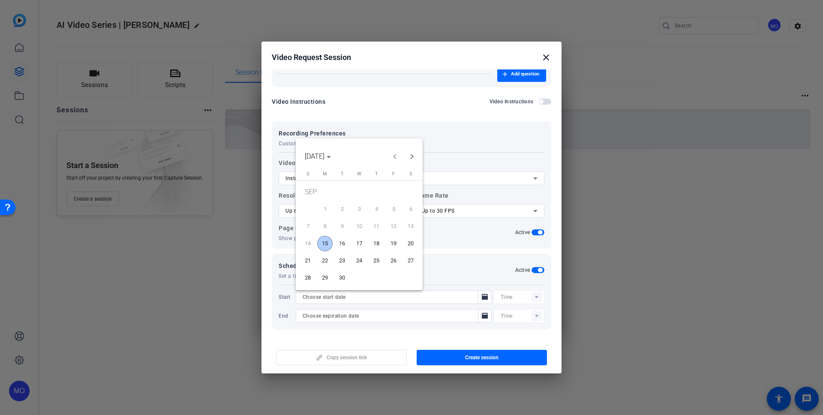
click at [323, 243] on span "15" at bounding box center [324, 243] width 15 height 15
type input "[DATE]"
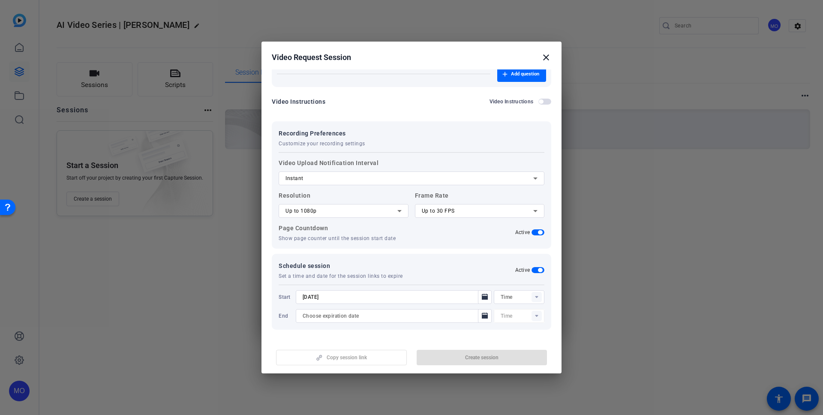
click at [533, 298] on rect at bounding box center [536, 297] width 10 height 10
click at [515, 313] on span "12:00AM" at bounding box center [507, 314] width 22 height 6
type input "12:00AM"
click at [481, 311] on icon "Open calendar" at bounding box center [484, 316] width 7 height 10
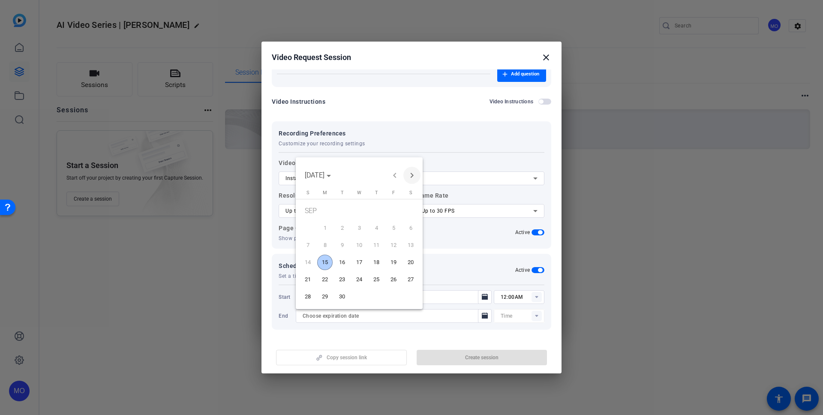
click at [410, 177] on span "Next month" at bounding box center [411, 175] width 17 height 17
click at [398, 280] on span "31" at bounding box center [393, 281] width 15 height 15
type input "[DATE]"
type input "12:15AM"
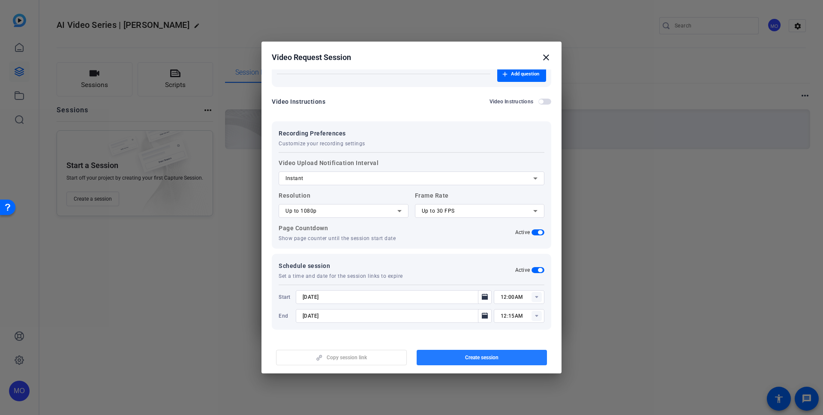
click at [502, 356] on span "button" at bounding box center [481, 357] width 131 height 21
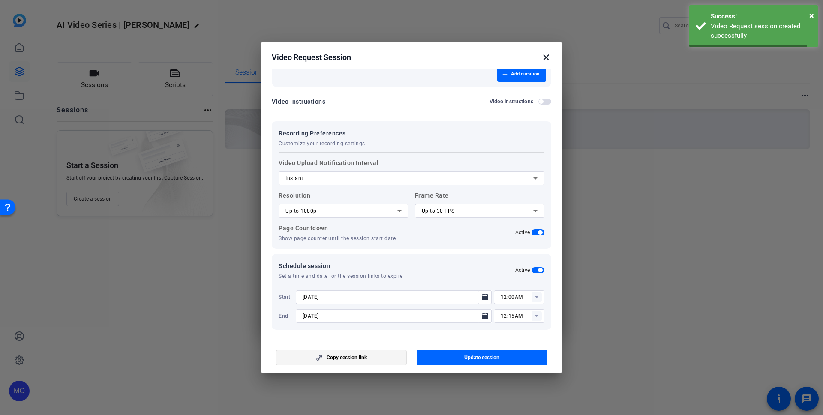
click at [382, 356] on span "button" at bounding box center [341, 357] width 130 height 21
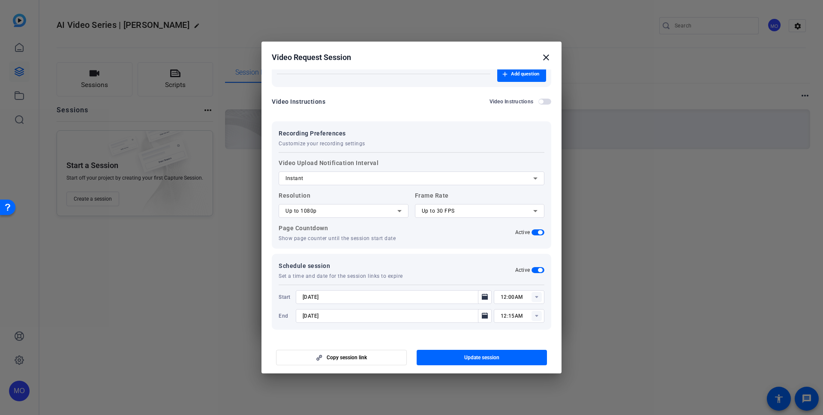
click at [546, 57] on mat-icon "close" at bounding box center [546, 57] width 10 height 10
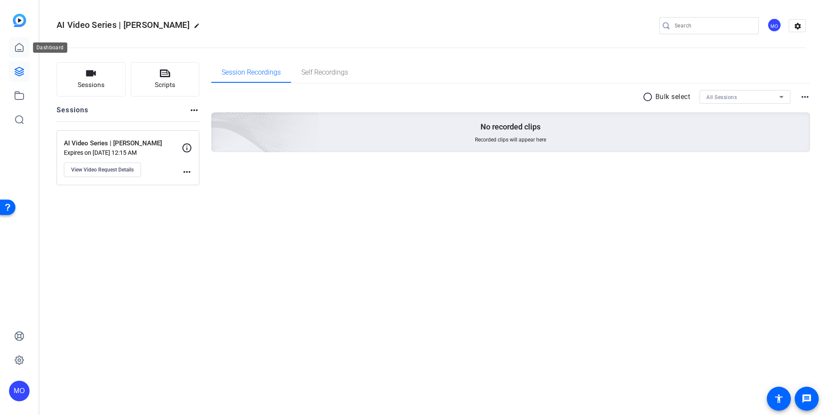
click at [20, 46] on icon at bounding box center [19, 47] width 10 height 10
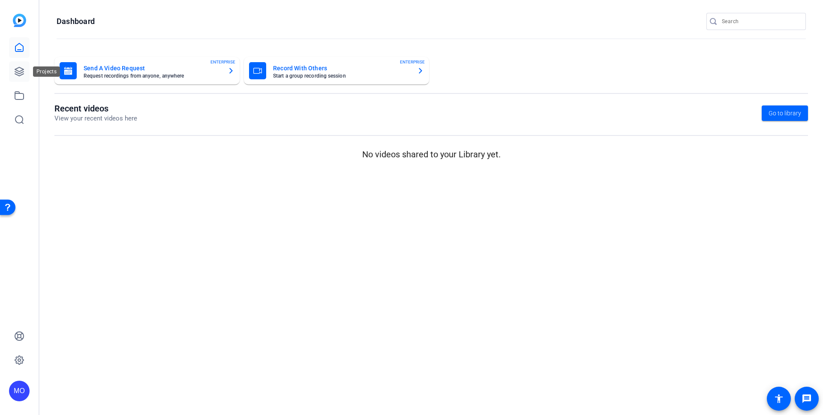
click at [20, 75] on icon at bounding box center [19, 71] width 10 height 10
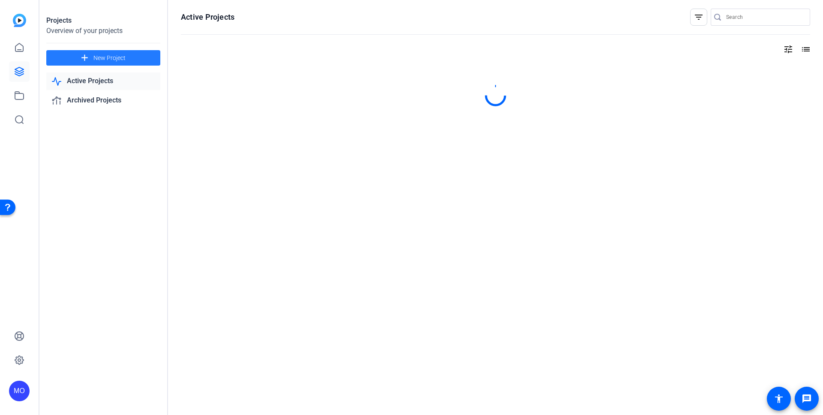
click at [122, 56] on span "New Project" at bounding box center [109, 58] width 32 height 9
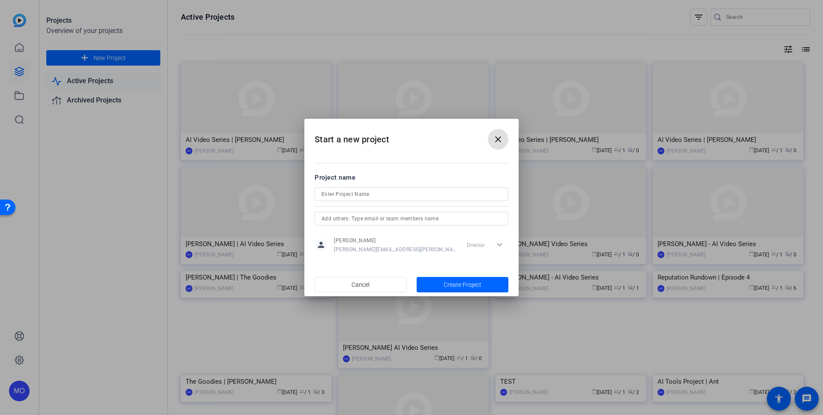
click at [340, 198] on input at bounding box center [411, 194] width 180 height 10
type input "AI Video Series | Grace"
click at [468, 282] on span "Create Project" at bounding box center [462, 284] width 38 height 9
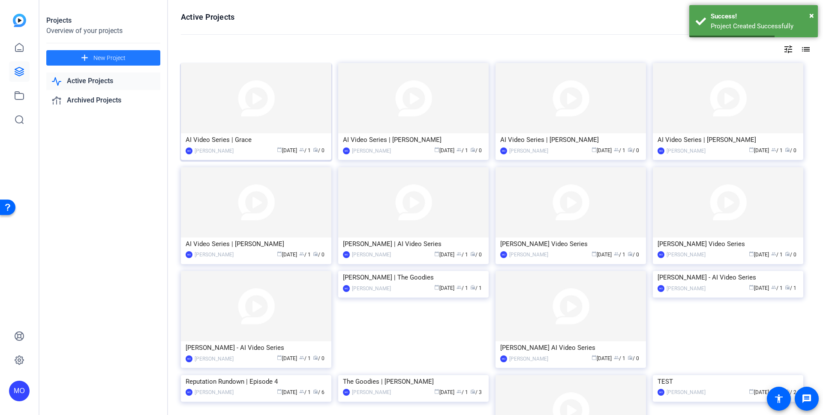
click at [261, 127] on img at bounding box center [256, 98] width 150 height 70
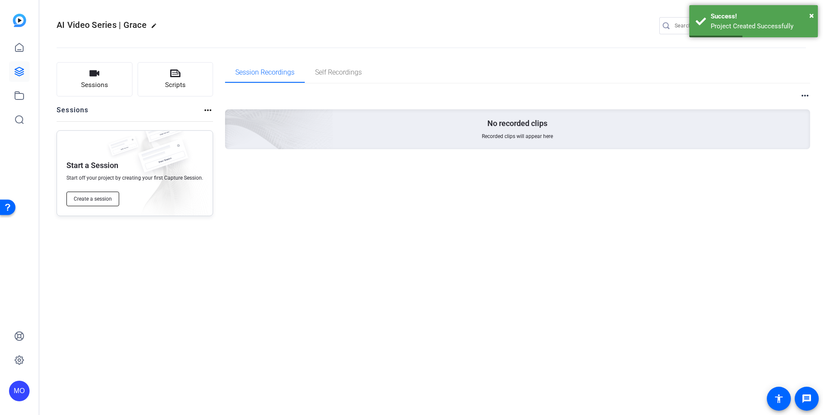
click at [99, 196] on span "Create a session" at bounding box center [93, 198] width 38 height 7
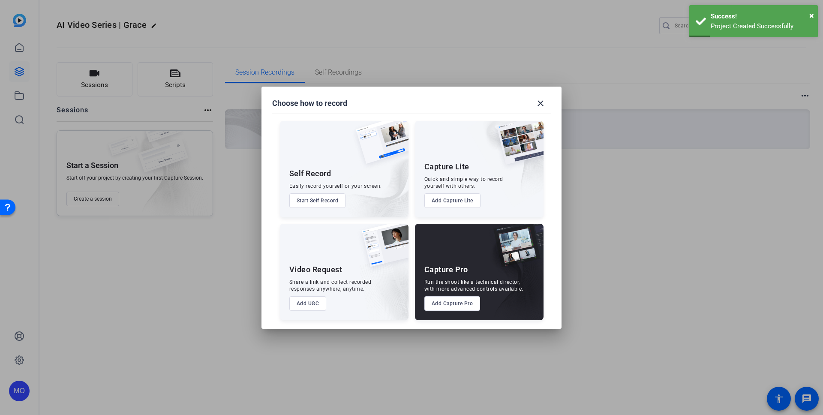
click at [303, 305] on button "Add UGC" at bounding box center [307, 303] width 37 height 15
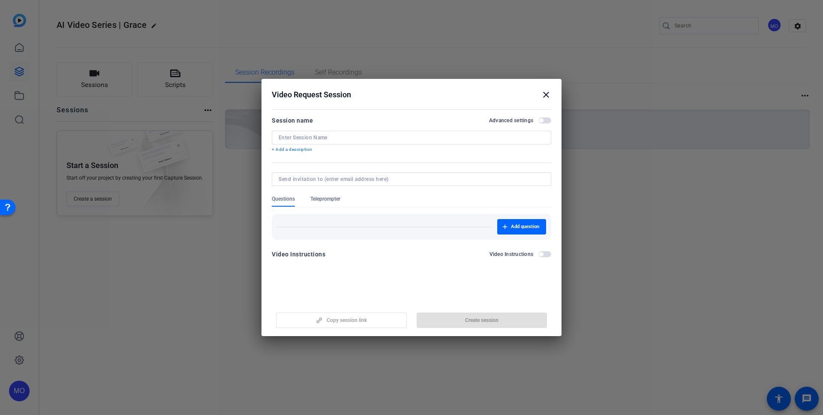
click at [545, 120] on span "button" at bounding box center [544, 120] width 13 height 6
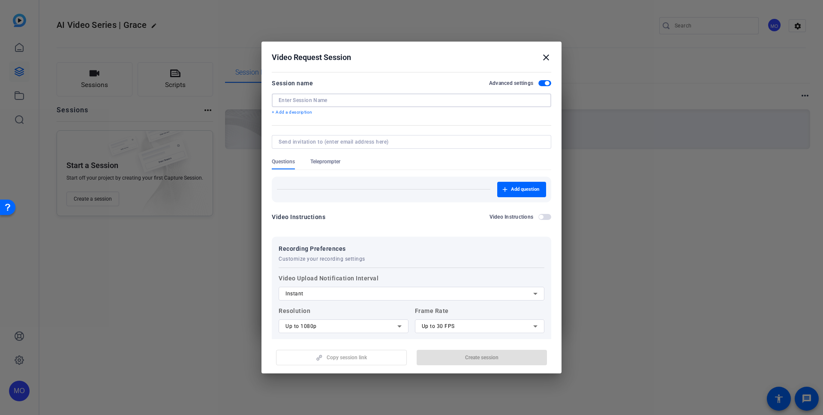
click at [303, 101] on input at bounding box center [411, 100] width 266 height 7
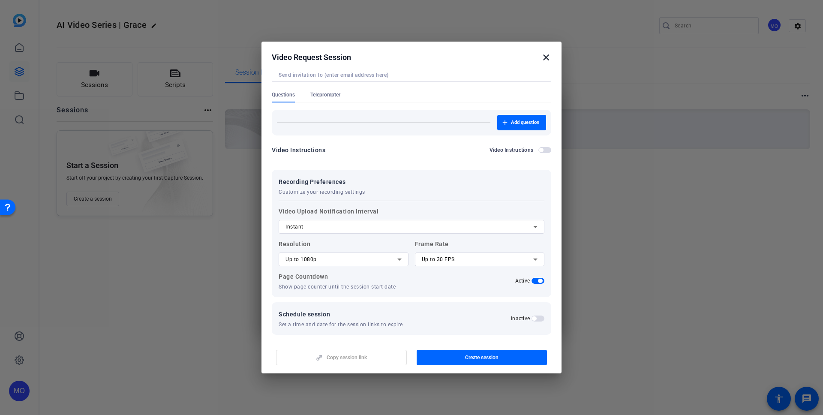
scroll to position [72, 0]
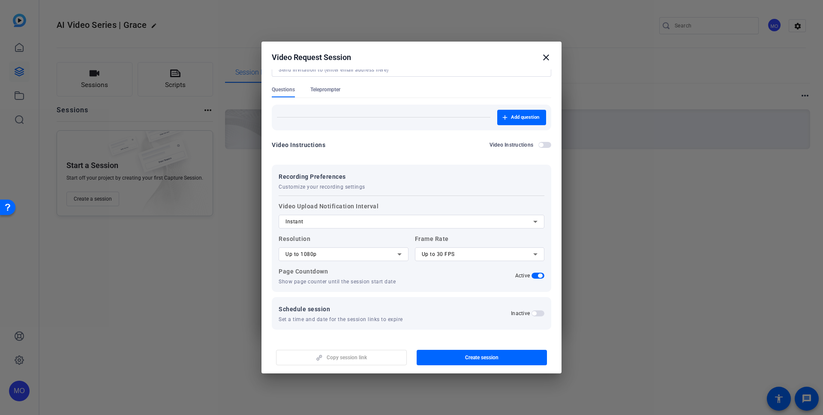
type input "AI Video Series | Grace"
click at [532, 311] on span "button" at bounding box center [534, 313] width 4 height 4
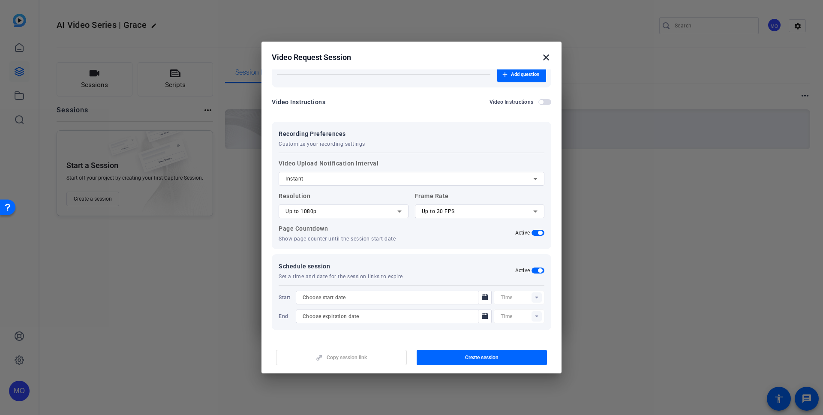
scroll to position [115, 0]
click at [485, 296] on span "Open calendar" at bounding box center [484, 297] width 21 height 21
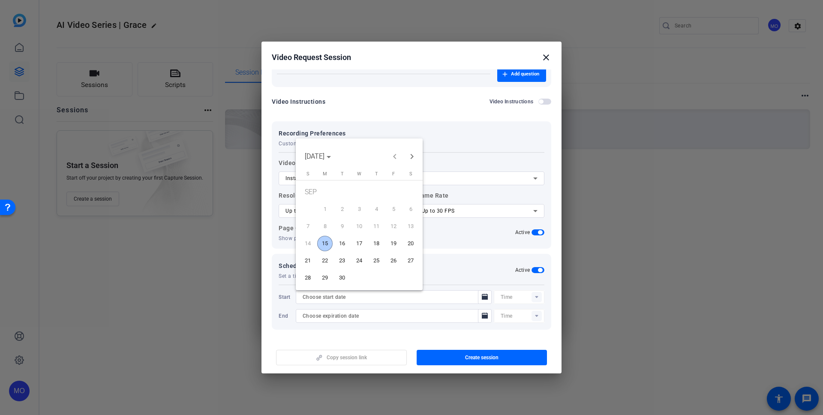
click at [323, 236] on span "15" at bounding box center [324, 243] width 15 height 15
type input "[DATE]"
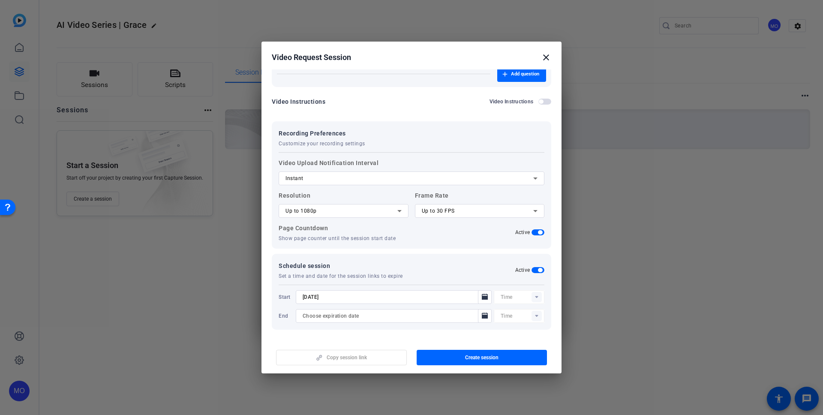
drag, startPoint x: 533, startPoint y: 298, endPoint x: 528, endPoint y: 301, distance: 6.0
click at [533, 298] on rect at bounding box center [536, 297] width 10 height 10
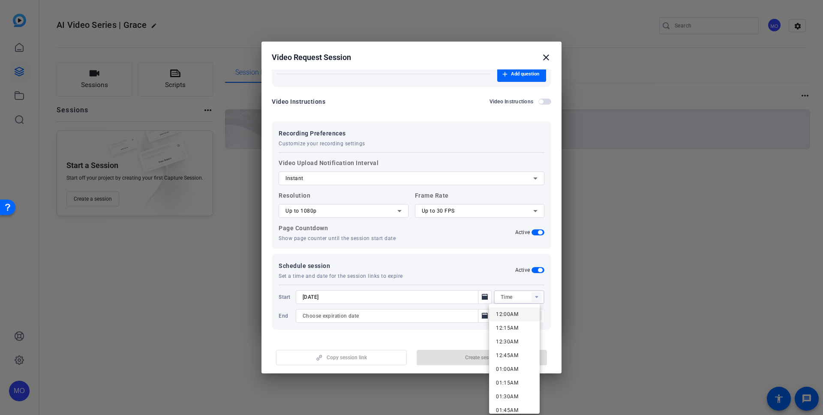
click at [504, 309] on span "12:00AM" at bounding box center [507, 314] width 22 height 10
type input "12:00AM"
click at [482, 315] on icon "Open calendar" at bounding box center [485, 315] width 6 height 6
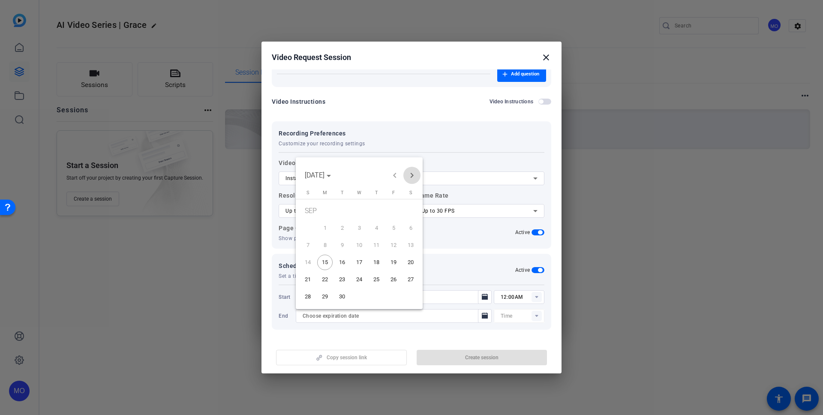
click at [412, 174] on span "Next month" at bounding box center [411, 175] width 17 height 17
click at [392, 279] on span "31" at bounding box center [393, 281] width 15 height 15
type input "[DATE]"
type input "12:15AM"
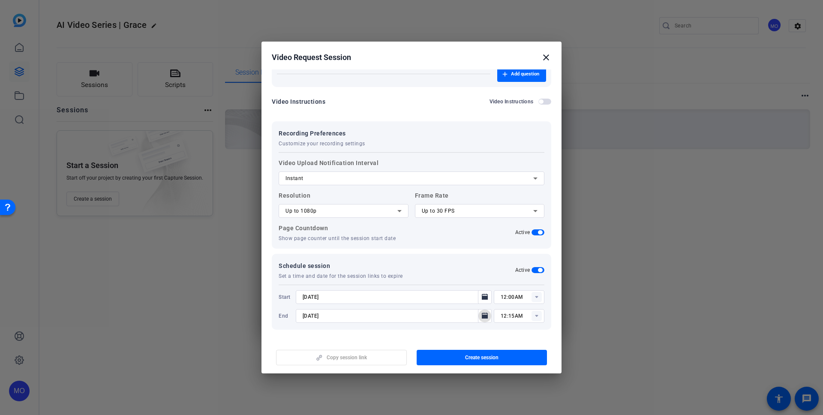
drag, startPoint x: 493, startPoint y: 360, endPoint x: 477, endPoint y: 365, distance: 16.9
click at [493, 360] on span "Create session" at bounding box center [481, 357] width 33 height 7
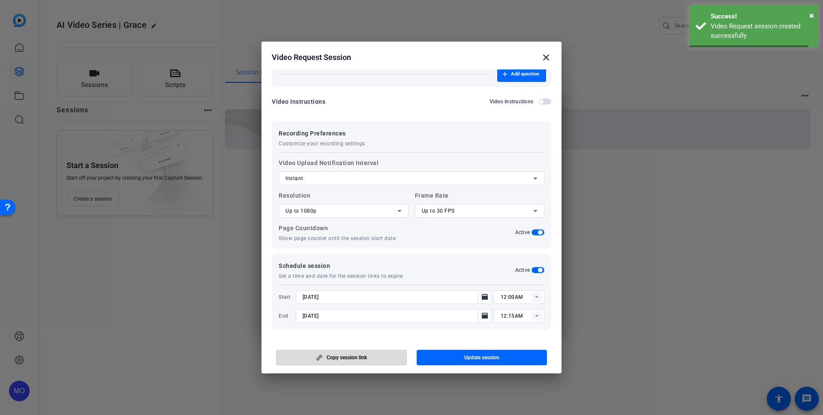
click at [350, 358] on span "Copy session link" at bounding box center [346, 357] width 40 height 7
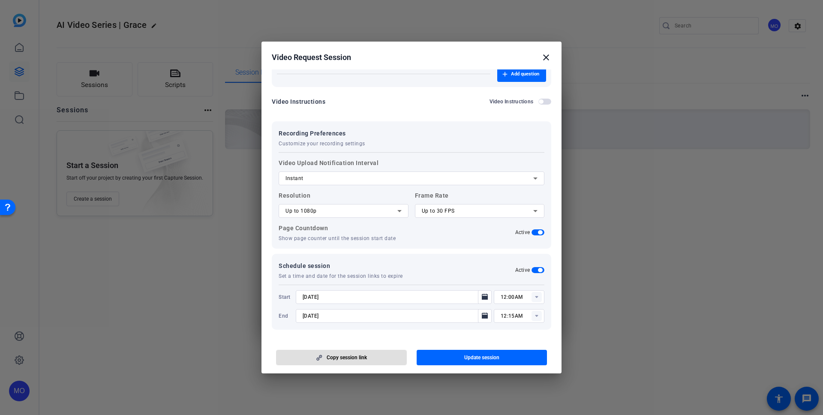
click at [547, 54] on mat-icon "close" at bounding box center [546, 57] width 10 height 10
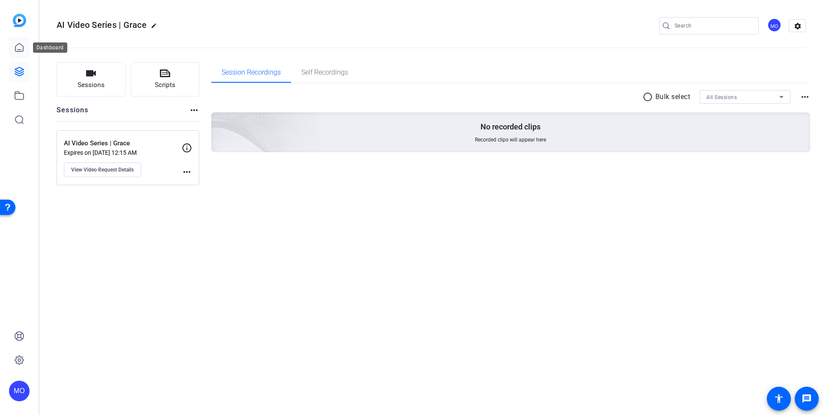
click at [25, 43] on link at bounding box center [19, 47] width 21 height 21
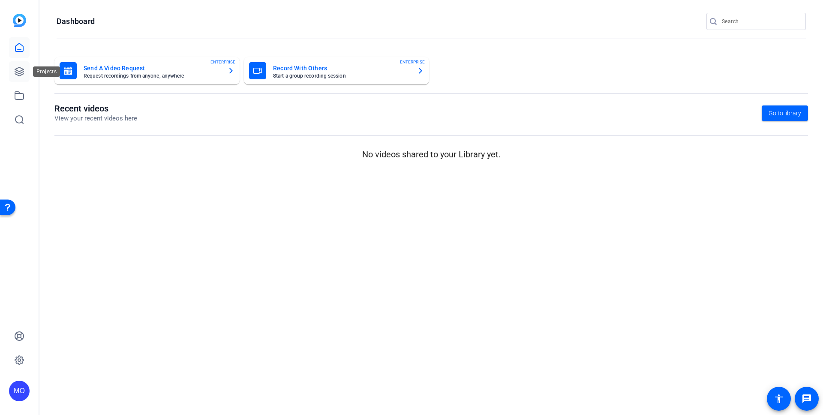
click at [23, 73] on icon at bounding box center [19, 71] width 9 height 9
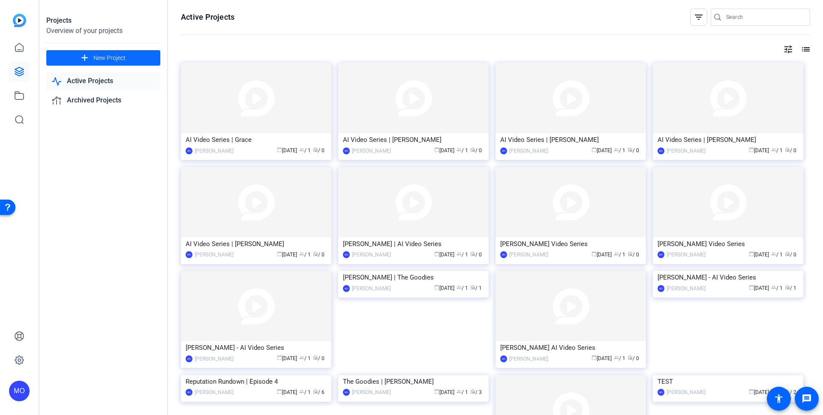
click at [80, 61] on mat-icon "add" at bounding box center [84, 58] width 11 height 11
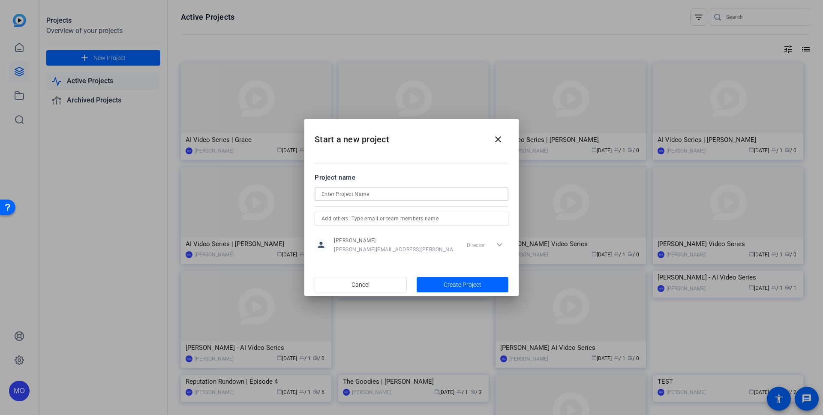
click at [342, 192] on input at bounding box center [411, 194] width 180 height 10
type input "AI Video Series | [PERSON_NAME]"
click at [450, 283] on span "Create Project" at bounding box center [462, 284] width 38 height 9
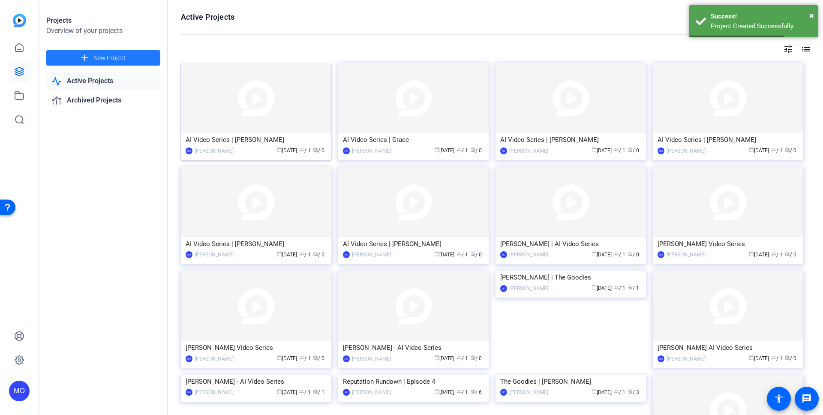
click at [253, 90] on img at bounding box center [256, 98] width 150 height 70
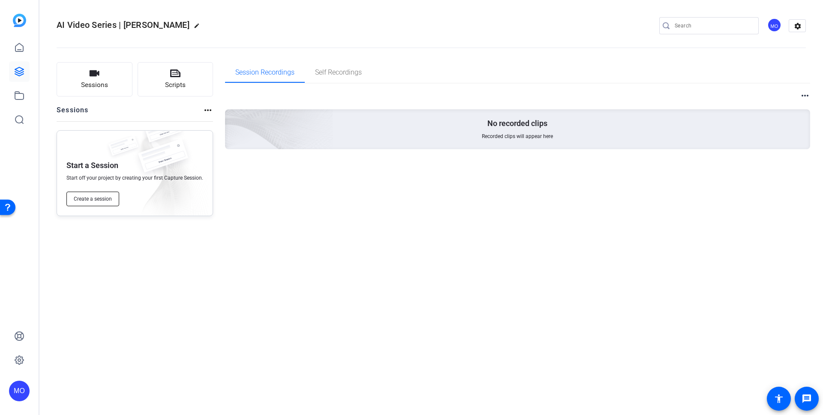
click at [104, 201] on span "Create a session" at bounding box center [93, 198] width 38 height 7
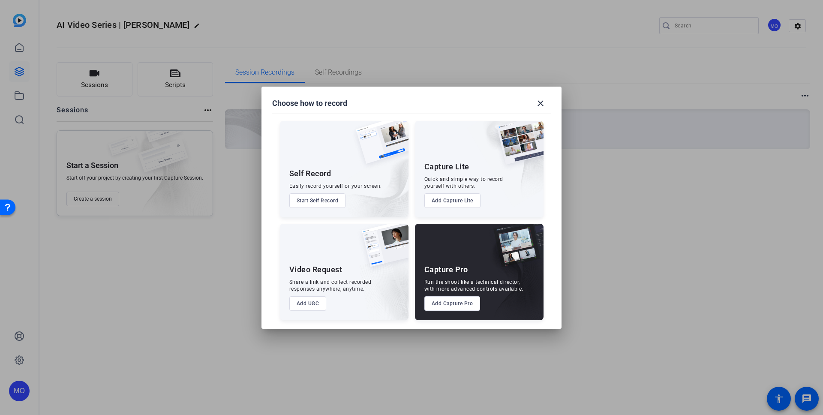
click at [303, 308] on button "Add UGC" at bounding box center [307, 303] width 37 height 15
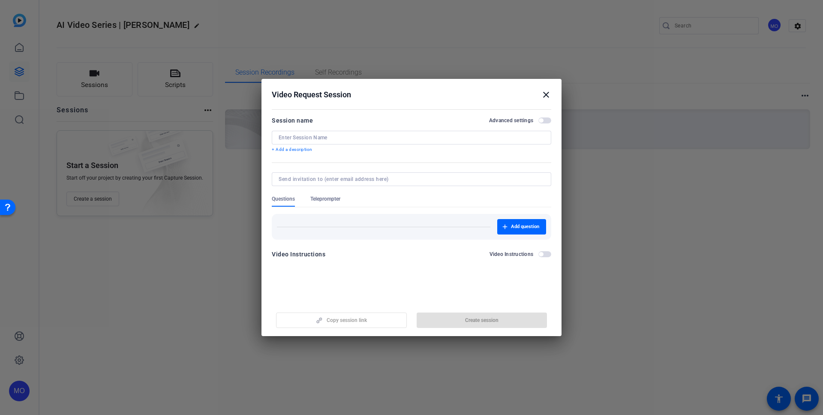
click at [322, 141] on input at bounding box center [411, 137] width 266 height 7
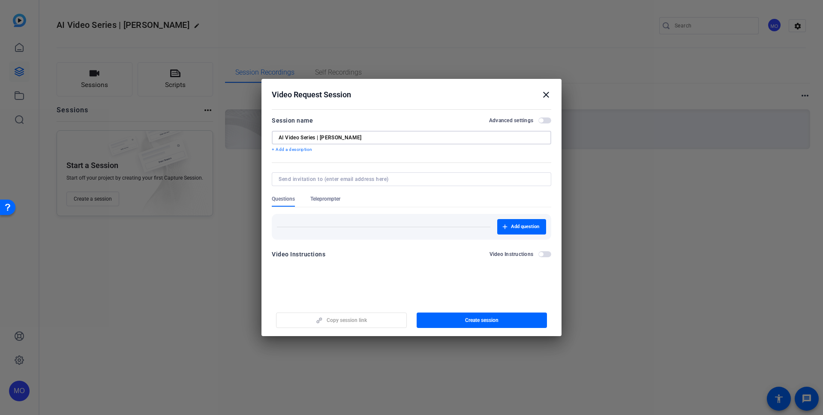
type input "AI Video Series | [PERSON_NAME]"
click at [545, 119] on span "button" at bounding box center [544, 120] width 13 height 6
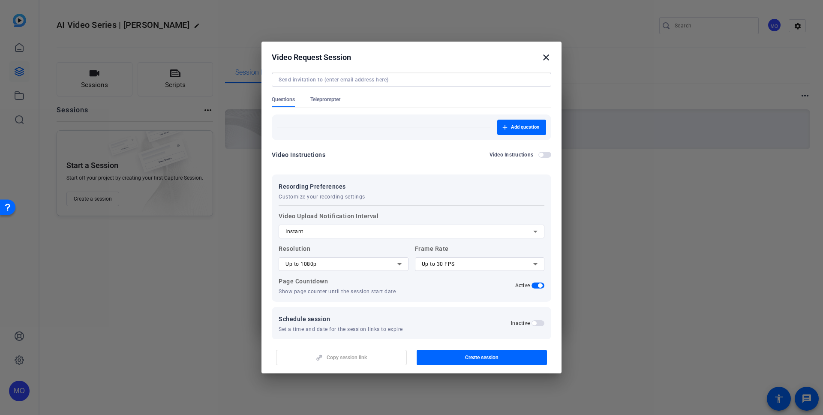
scroll to position [63, 0]
click at [532, 321] on span "button" at bounding box center [534, 322] width 4 height 4
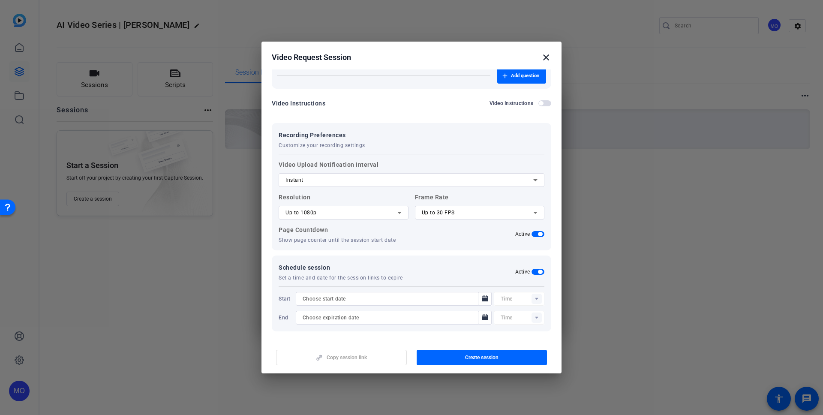
scroll to position [115, 0]
click at [482, 297] on icon "Open calendar" at bounding box center [485, 296] width 6 height 6
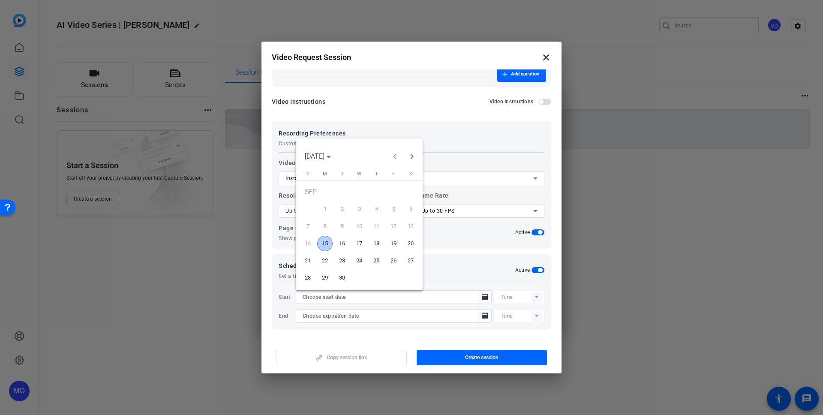
click at [323, 245] on span "15" at bounding box center [324, 243] width 15 height 15
type input "[DATE]"
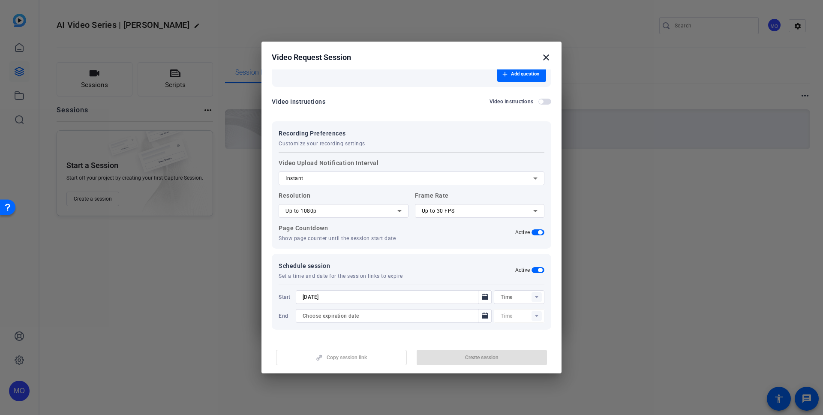
click at [535, 297] on icon at bounding box center [536, 297] width 3 height 2
click at [502, 308] on mat-option "12:00AM" at bounding box center [514, 314] width 51 height 14
type input "12:00AM"
click at [482, 316] on icon "Open calendar" at bounding box center [485, 315] width 6 height 6
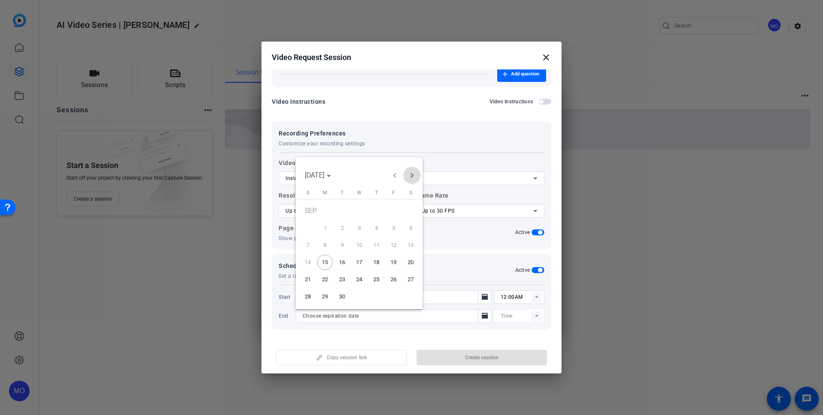
click at [413, 173] on span "Next month" at bounding box center [411, 175] width 17 height 17
click at [395, 285] on span "31" at bounding box center [393, 281] width 15 height 15
type input "[DATE]"
type input "12:15AM"
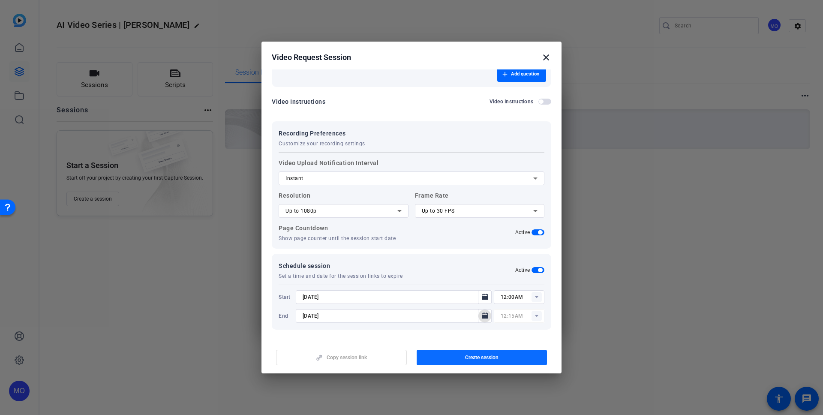
click at [494, 360] on span "Create session" at bounding box center [481, 357] width 33 height 7
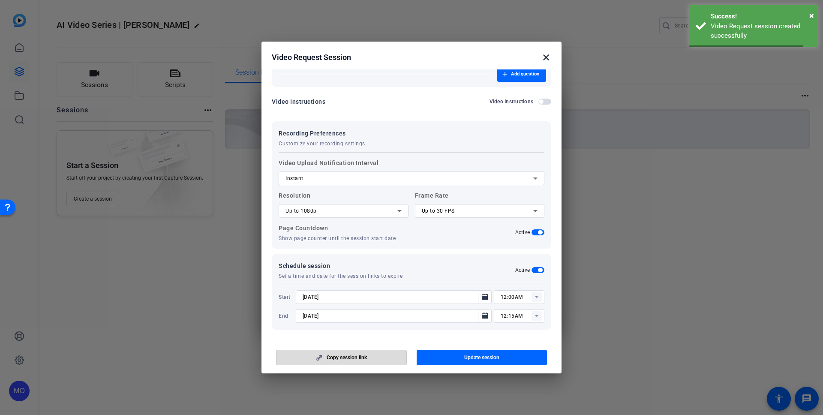
click at [382, 358] on span "button" at bounding box center [341, 357] width 130 height 21
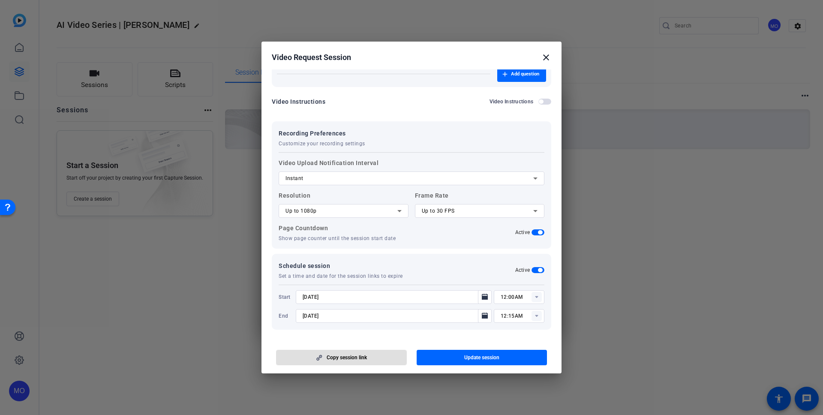
click at [362, 358] on span "Copy session link" at bounding box center [346, 357] width 40 height 7
click at [346, 357] on span "Copy session link" at bounding box center [346, 357] width 40 height 7
click at [546, 60] on mat-icon "close" at bounding box center [546, 57] width 10 height 10
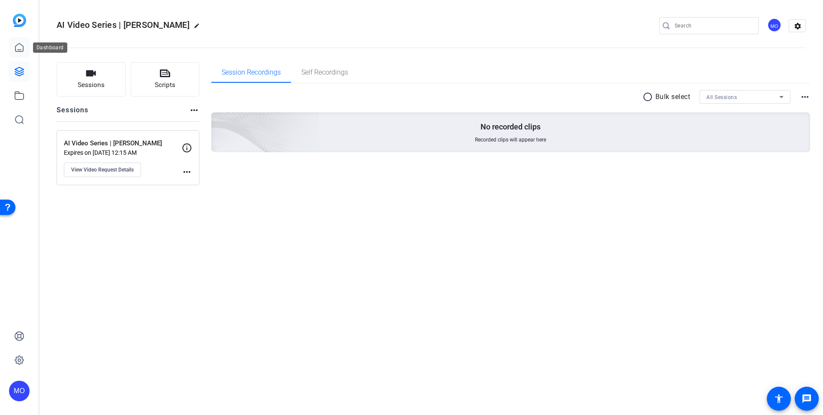
click at [16, 47] on icon at bounding box center [19, 47] width 10 height 10
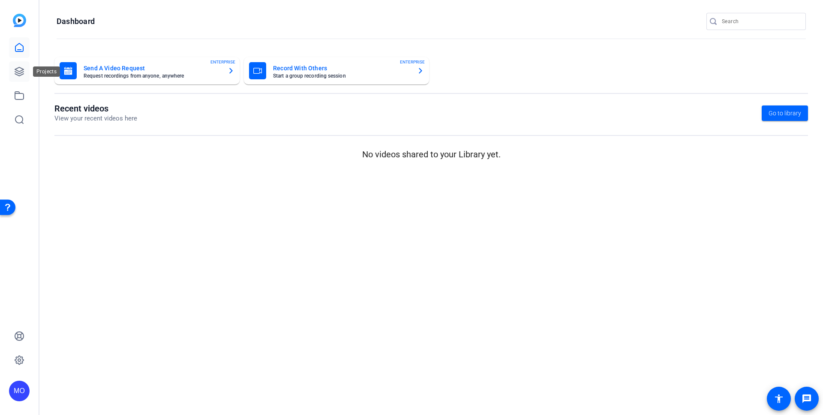
click at [14, 63] on link at bounding box center [19, 71] width 21 height 21
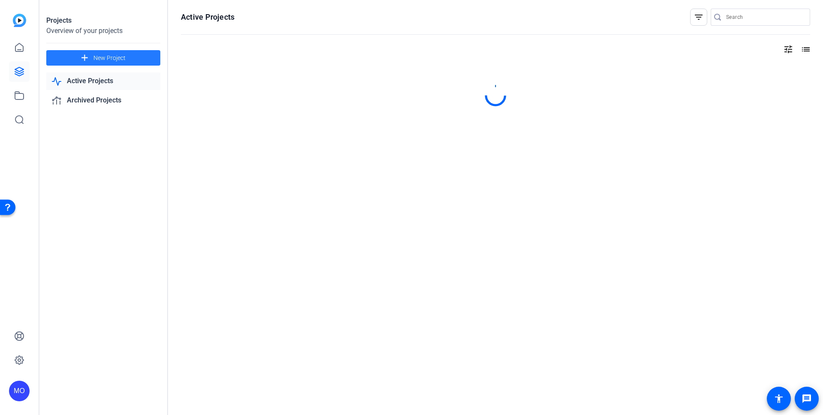
click at [95, 54] on span "New Project" at bounding box center [109, 58] width 32 height 9
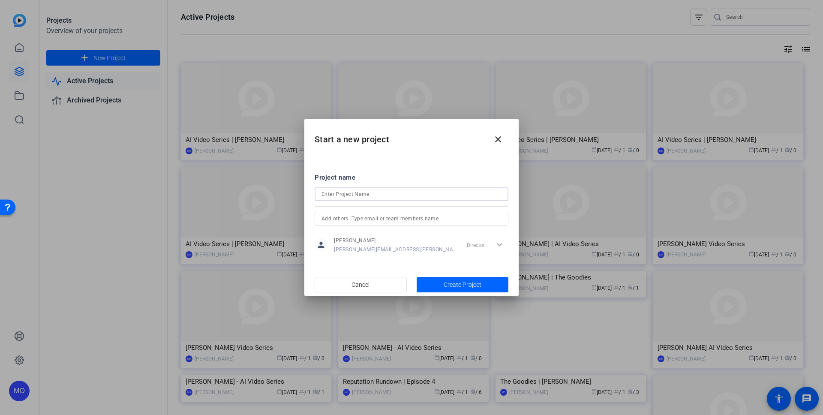
click at [386, 192] on input at bounding box center [411, 194] width 180 height 10
type input "AI Video Series | [PERSON_NAME]"
click at [453, 286] on span "Create Project" at bounding box center [462, 284] width 38 height 9
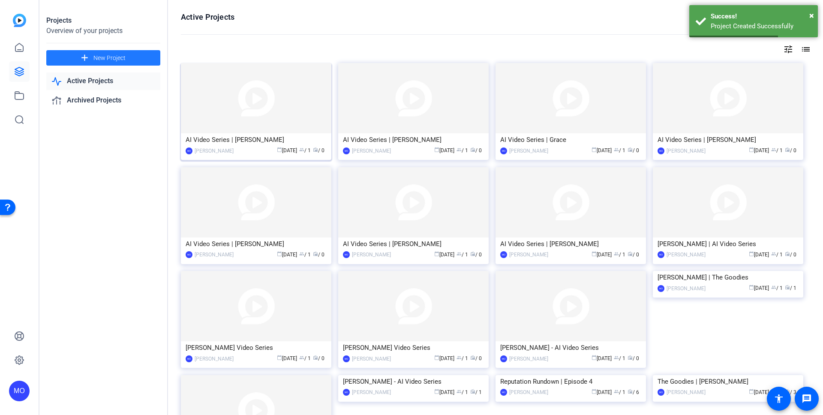
click at [249, 107] on img at bounding box center [256, 98] width 150 height 70
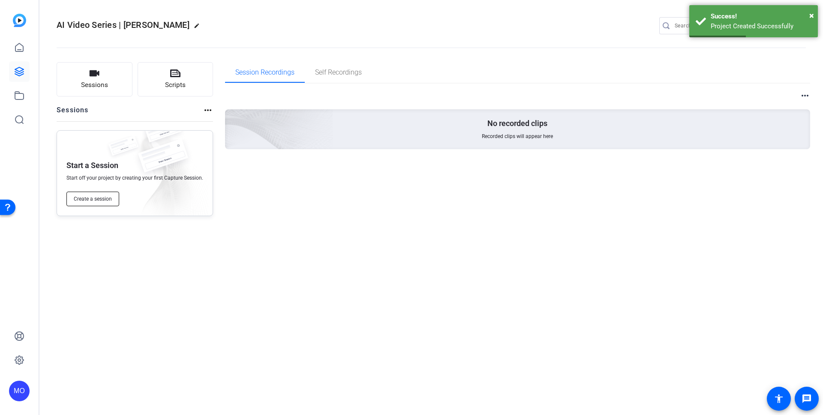
click at [95, 199] on span "Create a session" at bounding box center [93, 198] width 38 height 7
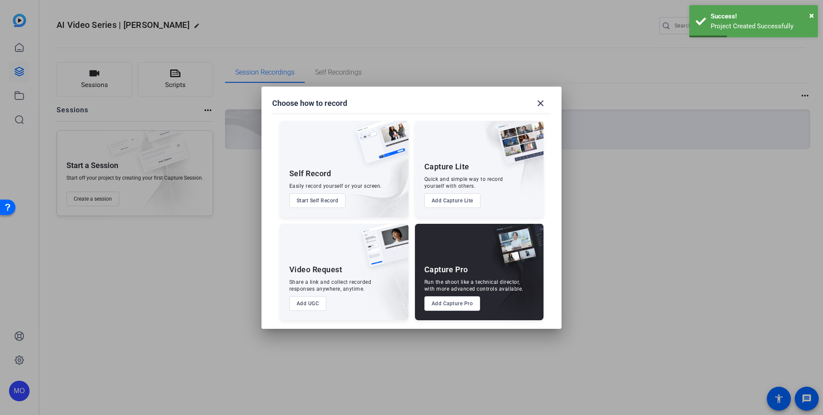
click at [300, 305] on button "Add UGC" at bounding box center [307, 303] width 37 height 15
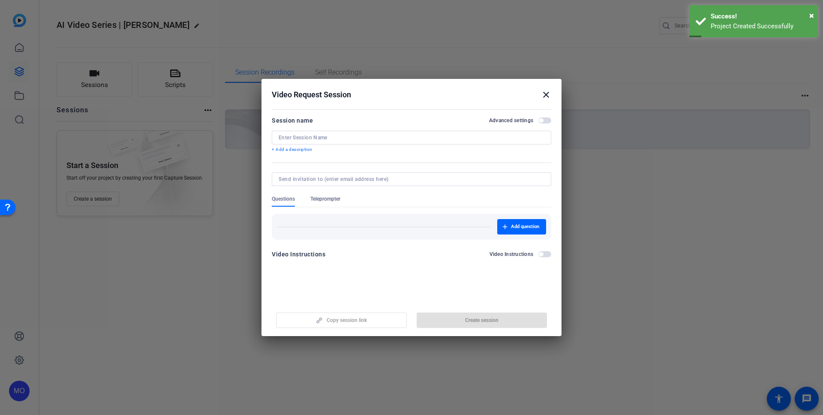
click at [538, 123] on div "Advanced settings" at bounding box center [520, 120] width 62 height 7
click at [542, 122] on span "button" at bounding box center [541, 120] width 4 height 4
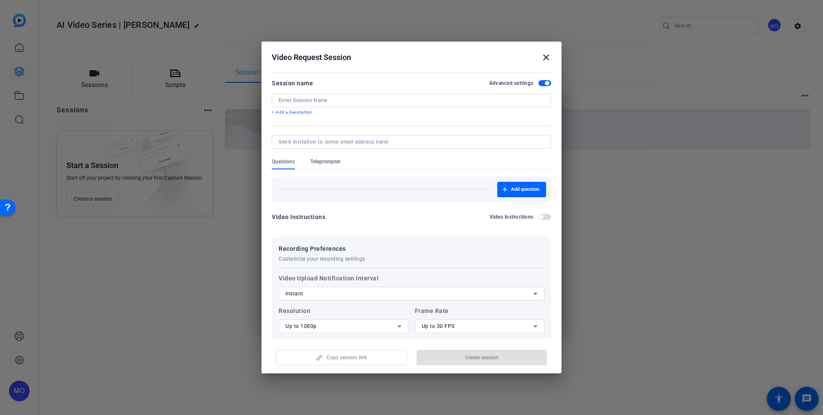
click at [310, 105] on div at bounding box center [411, 100] width 266 height 14
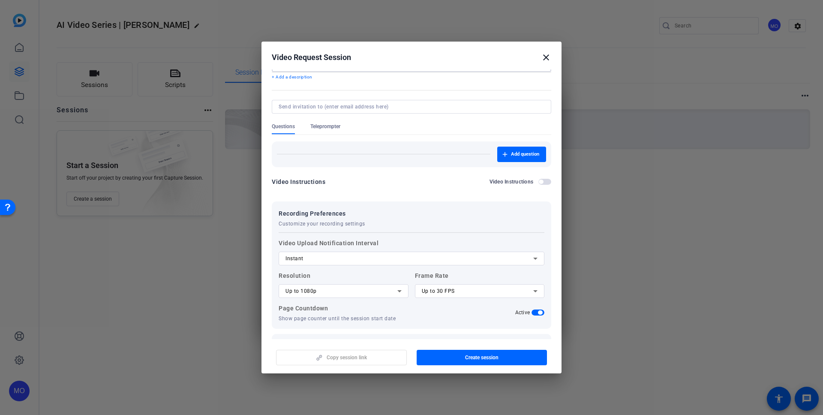
scroll to position [72, 0]
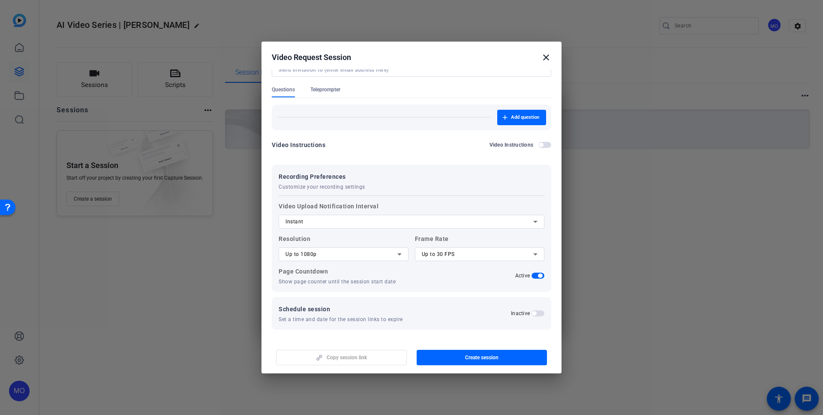
type input "AI Video Series | [PERSON_NAME]"
click at [532, 312] on span "button" at bounding box center [534, 313] width 4 height 4
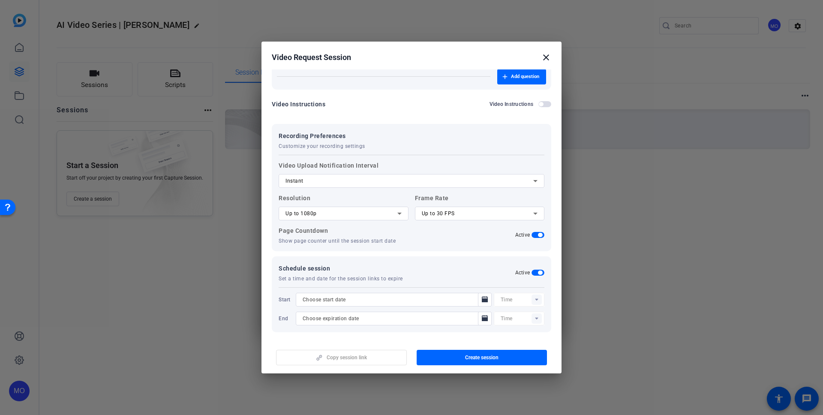
scroll to position [115, 0]
click at [481, 295] on icon "Open calendar" at bounding box center [484, 297] width 7 height 10
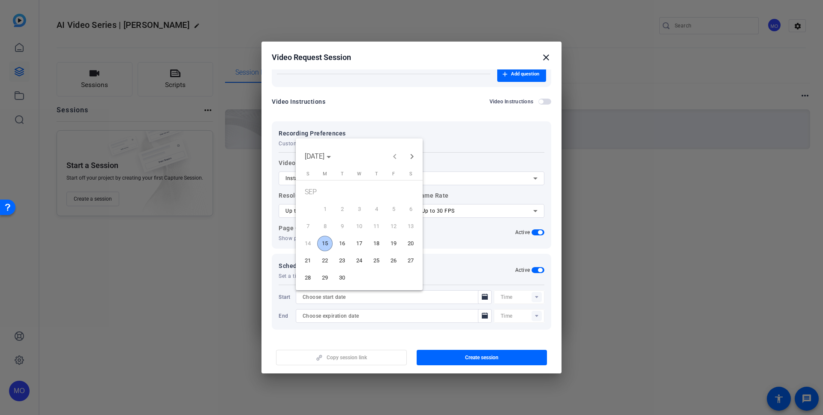
click at [326, 242] on span "15" at bounding box center [324, 243] width 15 height 15
type input "[DATE]"
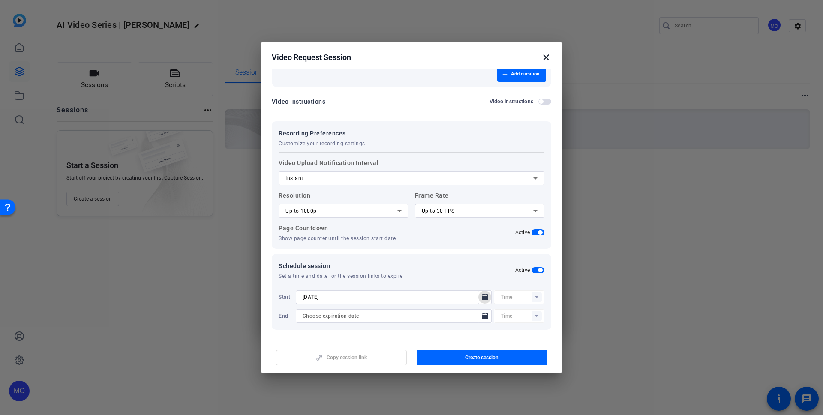
click at [530, 300] on div at bounding box center [522, 297] width 44 height 14
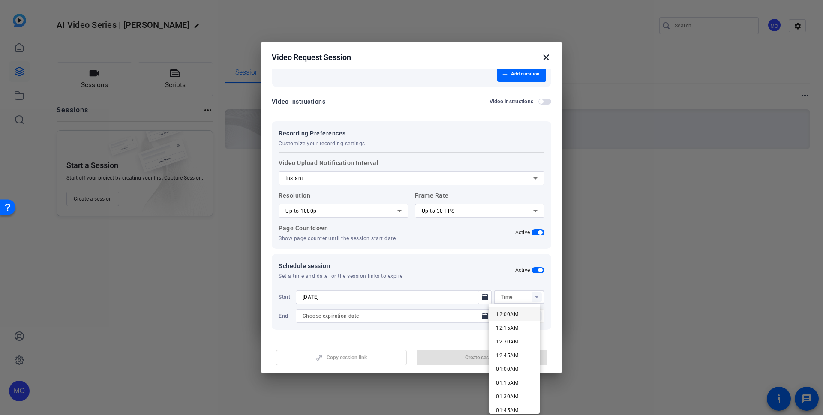
click at [507, 314] on span "12:00AM" at bounding box center [507, 314] width 22 height 6
type input "12:00AM"
click at [482, 315] on icon "Open calendar" at bounding box center [485, 315] width 6 height 6
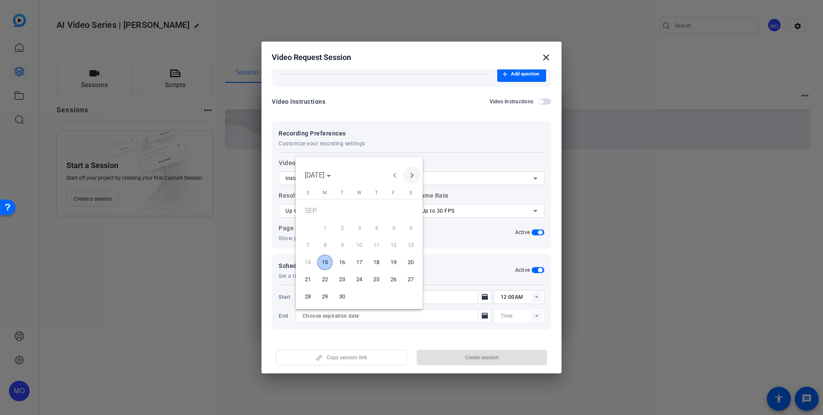
click at [416, 176] on span "Next month" at bounding box center [411, 175] width 17 height 17
click at [391, 284] on span "31" at bounding box center [393, 281] width 15 height 15
type input "[DATE]"
type input "12:15AM"
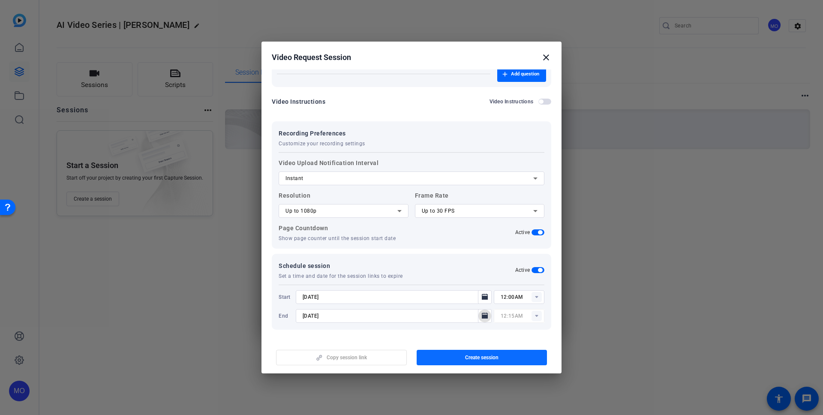
click at [503, 354] on span "button" at bounding box center [481, 357] width 131 height 21
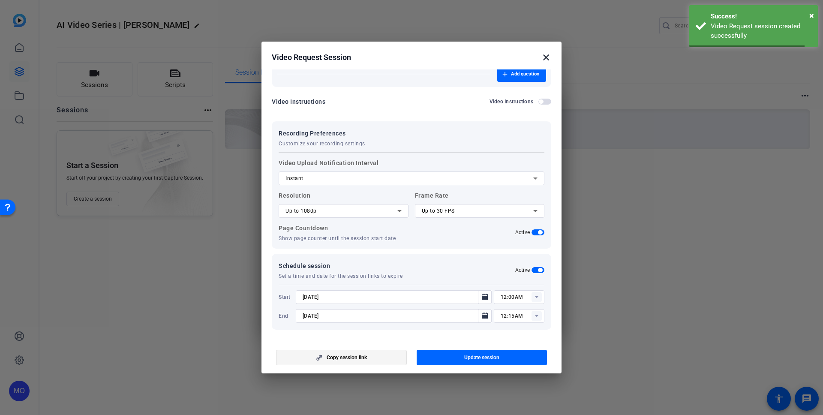
click at [366, 359] on span "Copy session link" at bounding box center [346, 357] width 40 height 7
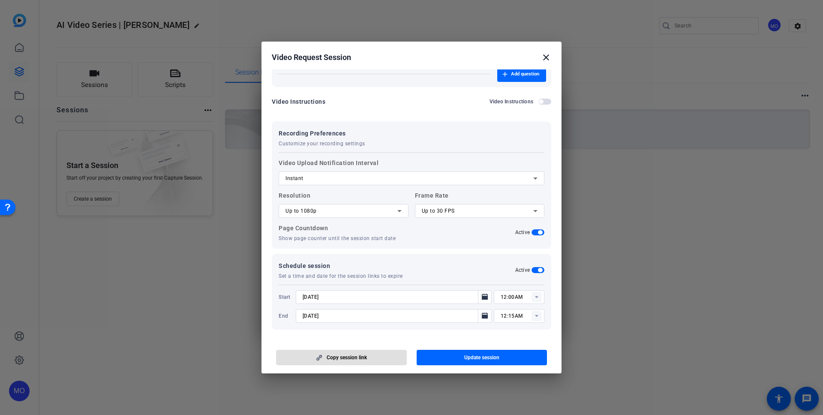
click at [547, 57] on mat-icon "close" at bounding box center [546, 57] width 10 height 10
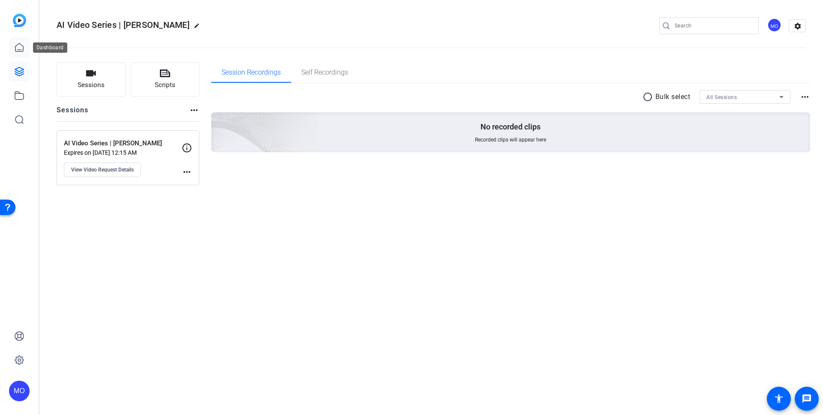
click at [24, 48] on icon at bounding box center [19, 47] width 10 height 10
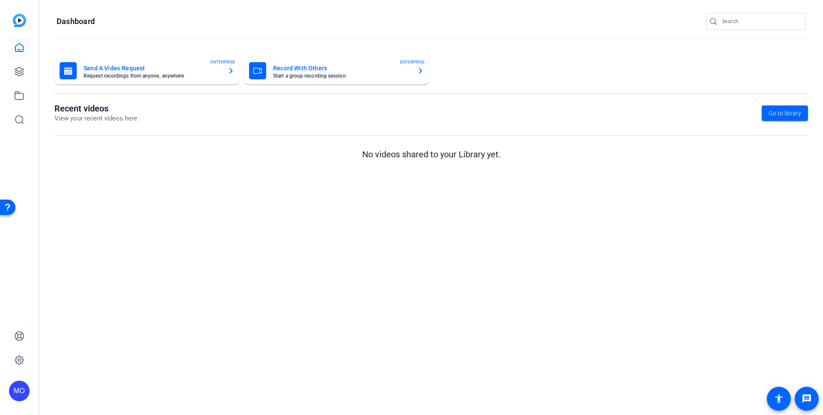
click at [30, 74] on div "MO" at bounding box center [19, 207] width 39 height 415
click at [25, 73] on link at bounding box center [19, 71] width 21 height 21
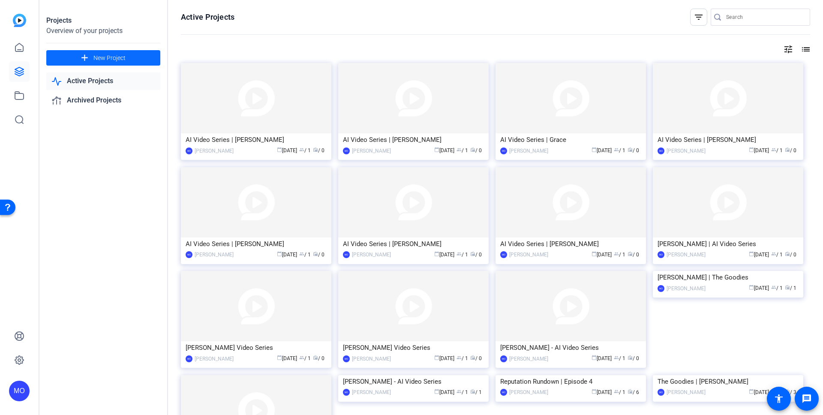
click at [108, 54] on span "New Project" at bounding box center [109, 58] width 32 height 9
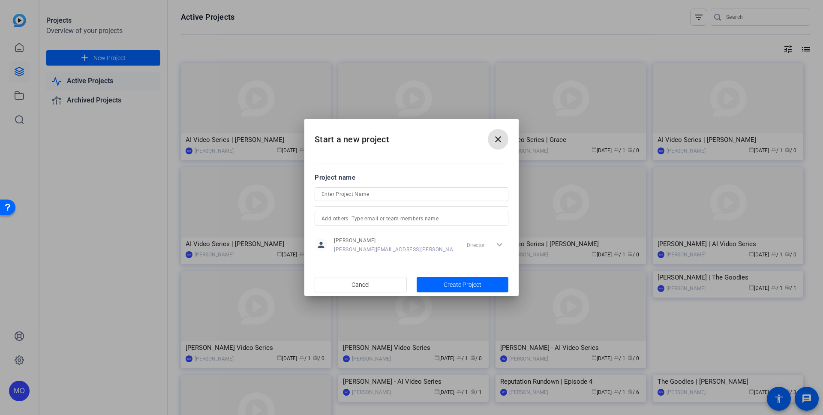
click at [364, 193] on input at bounding box center [411, 194] width 180 height 10
type input "AI Video Series | [PERSON_NAME]"
click at [453, 280] on span "Create Project" at bounding box center [462, 284] width 38 height 9
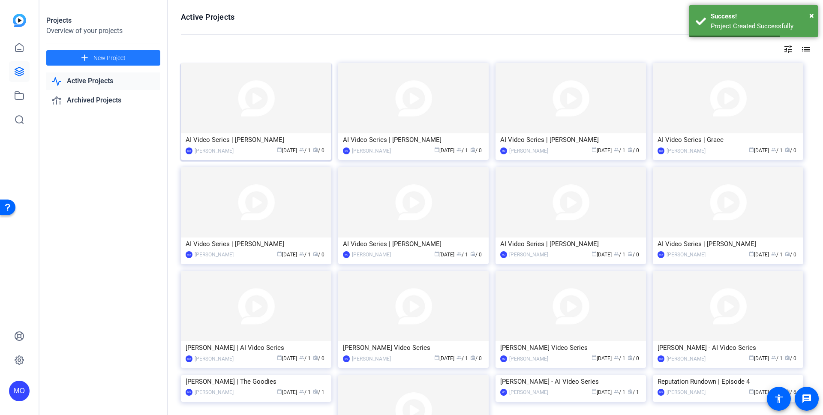
click at [263, 121] on img at bounding box center [256, 98] width 150 height 70
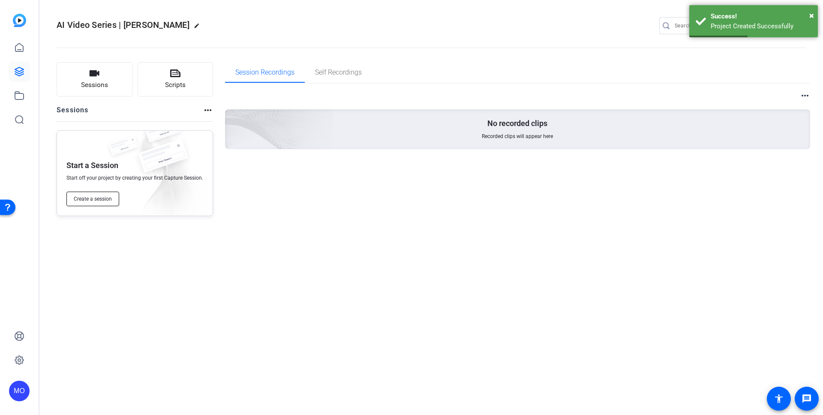
click at [86, 203] on button "Create a session" at bounding box center [92, 199] width 53 height 15
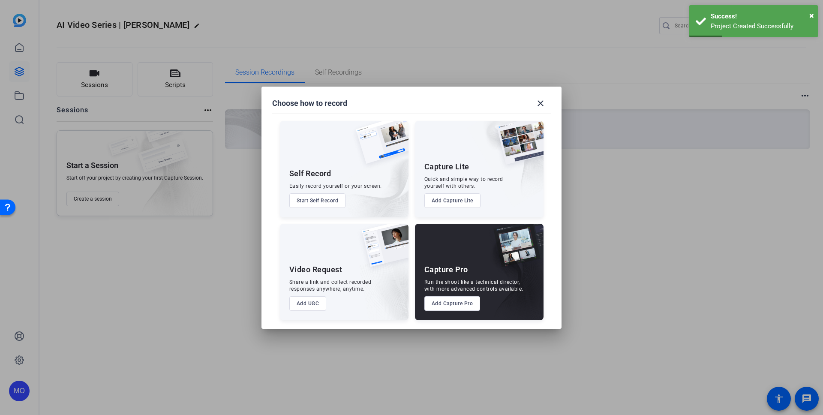
click at [317, 302] on button "Add UGC" at bounding box center [307, 303] width 37 height 15
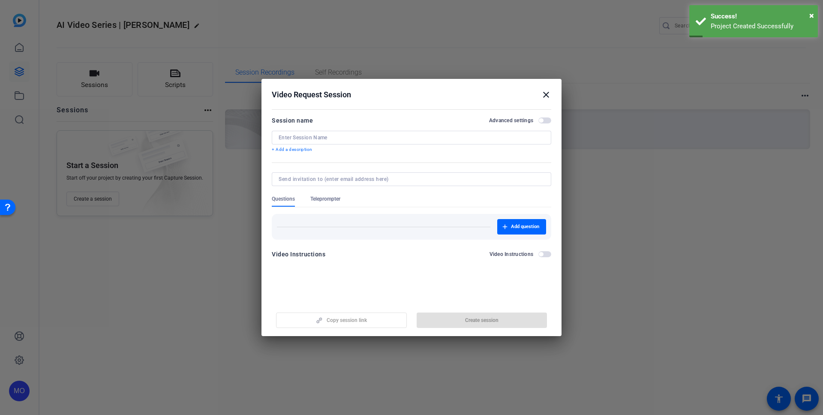
click at [331, 136] on input at bounding box center [411, 137] width 266 height 7
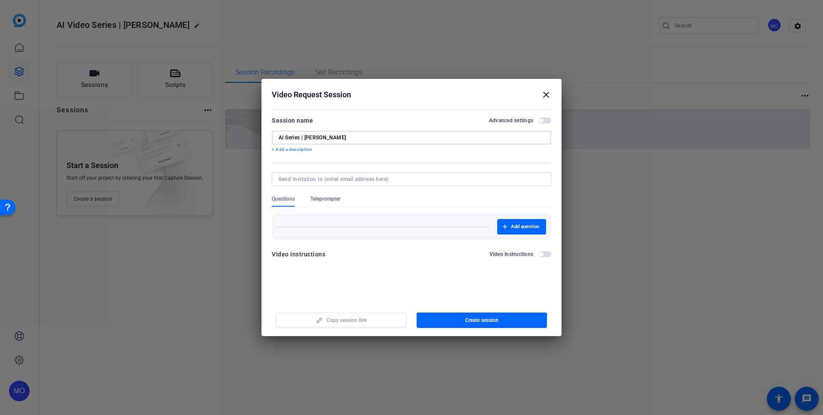
type input "AI Series | [PERSON_NAME]"
click at [543, 121] on span "button" at bounding box center [544, 120] width 13 height 6
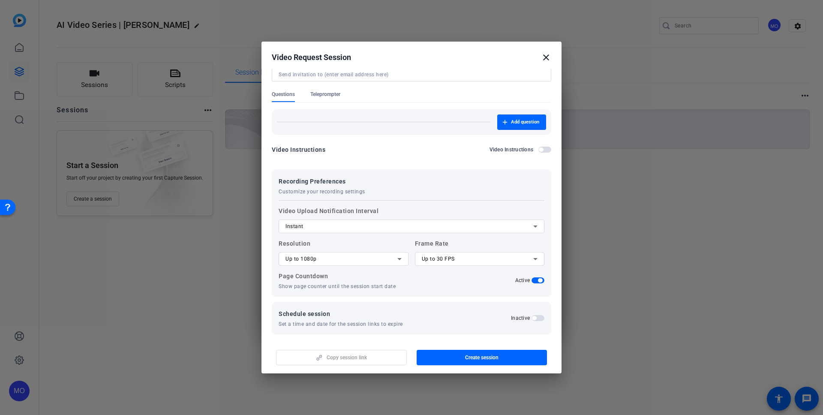
scroll to position [72, 0]
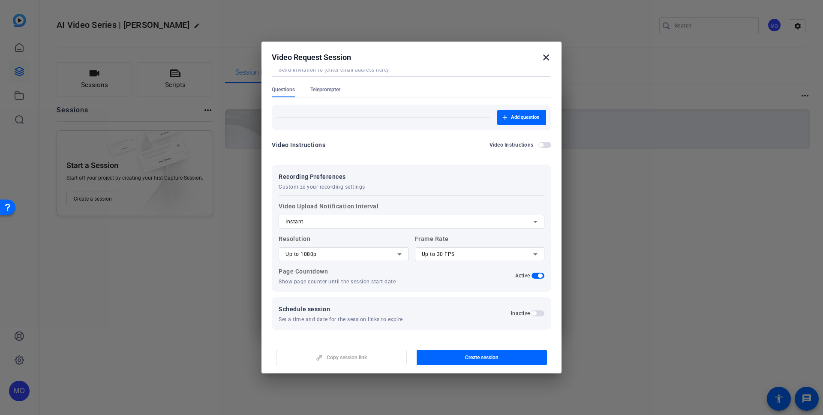
click at [536, 312] on span "button" at bounding box center [537, 313] width 13 height 6
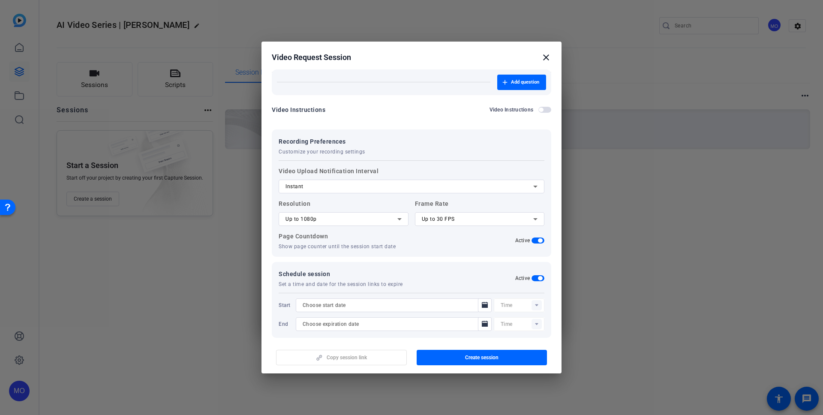
scroll to position [115, 0]
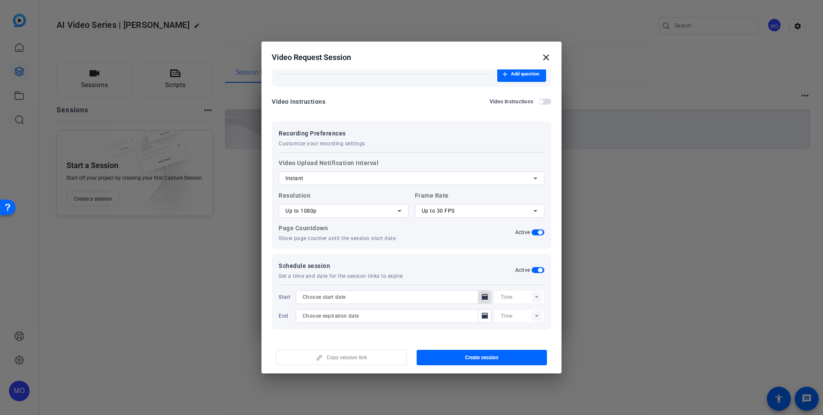
click at [482, 299] on icon "Open calendar" at bounding box center [485, 296] width 6 height 6
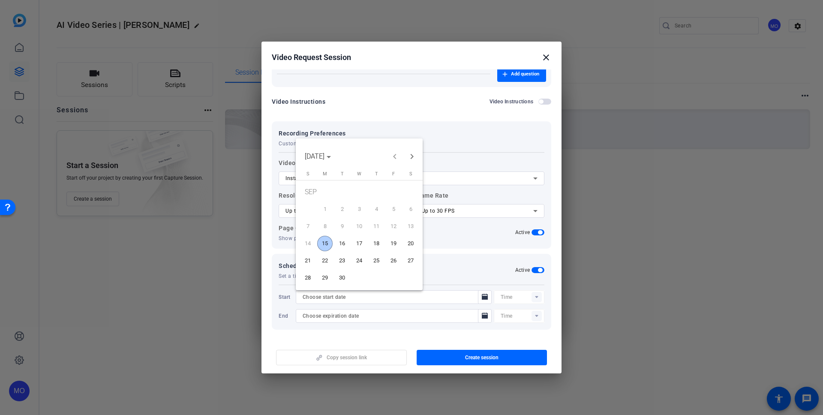
click at [322, 242] on span "15" at bounding box center [324, 243] width 15 height 15
type input "[DATE]"
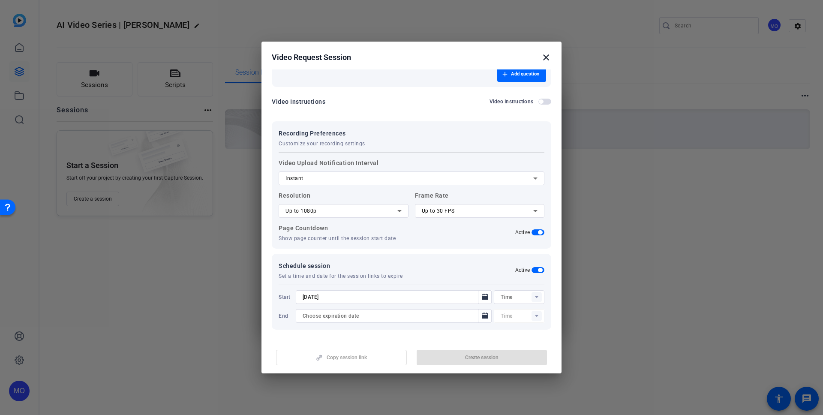
click at [535, 297] on rect at bounding box center [536, 297] width 10 height 10
click at [512, 311] on span "12:00AM" at bounding box center [507, 314] width 22 height 6
type input "12:00AM"
click at [482, 315] on icon "Open calendar" at bounding box center [485, 315] width 6 height 6
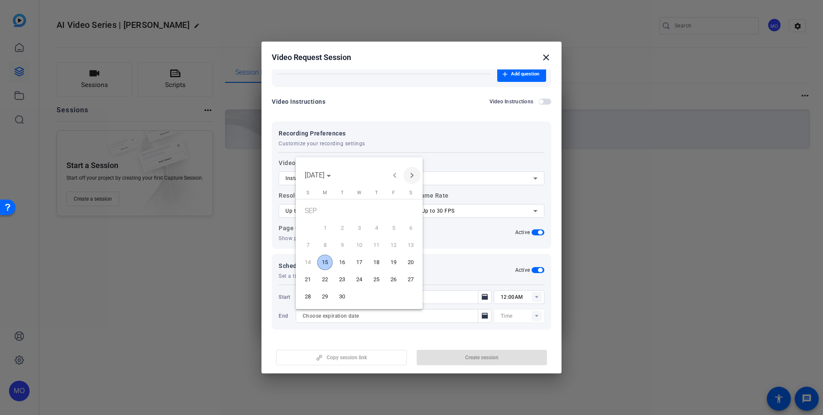
click at [410, 173] on span "Next month" at bounding box center [411, 175] width 17 height 17
click at [399, 285] on span "31" at bounding box center [393, 281] width 15 height 15
type input "[DATE]"
type input "12:15AM"
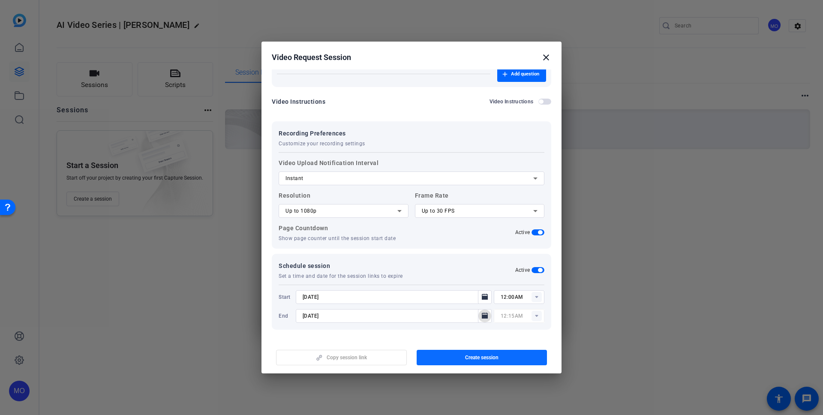
click at [488, 363] on span "button" at bounding box center [481, 357] width 131 height 21
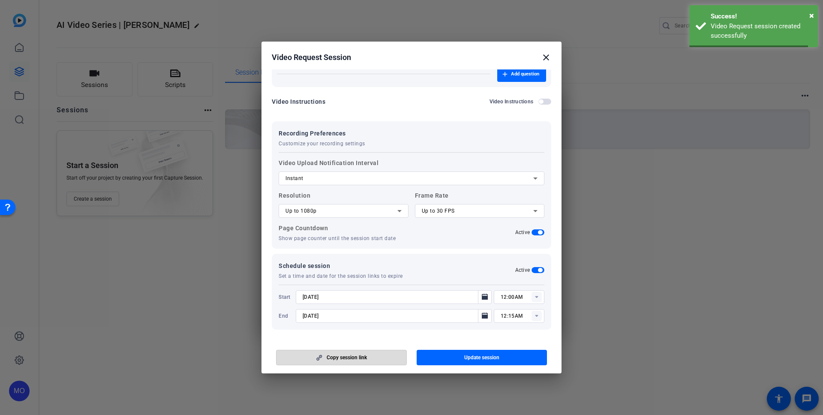
click at [365, 353] on span "button" at bounding box center [341, 357] width 130 height 21
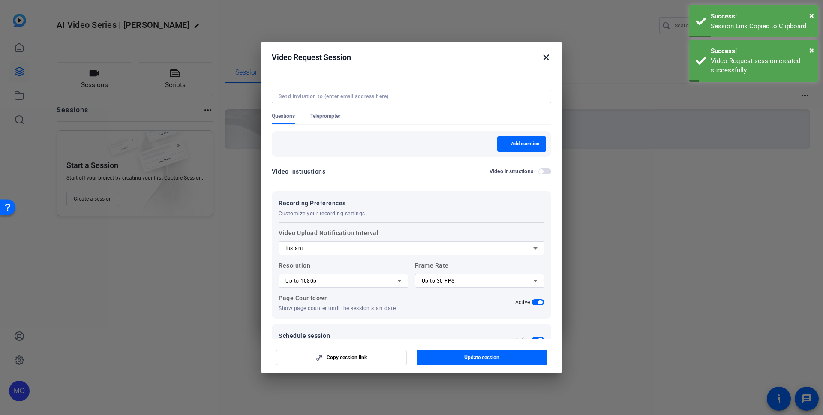
scroll to position [0, 0]
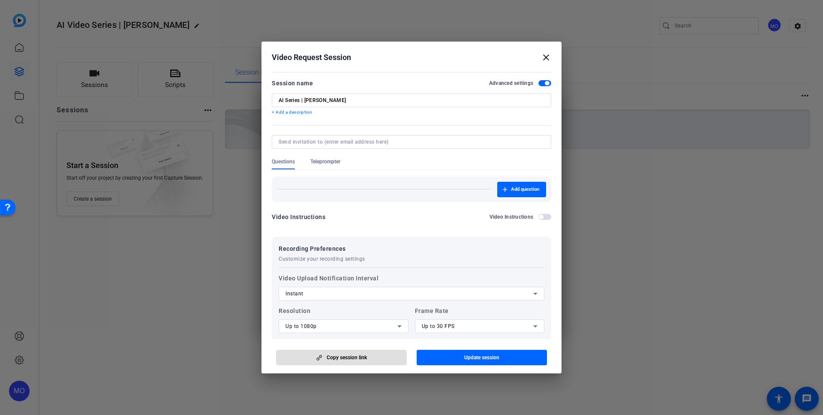
click at [286, 99] on input "AI Series | [PERSON_NAME]" at bounding box center [411, 100] width 266 height 7
type input "AI Video Series | [PERSON_NAME]"
click at [492, 345] on div "Copy session link Update session" at bounding box center [411, 354] width 279 height 22
click at [489, 352] on span "button" at bounding box center [481, 357] width 131 height 21
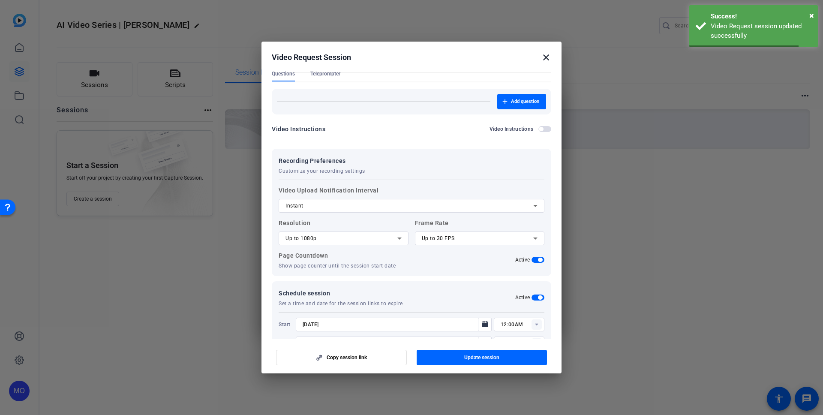
scroll to position [115, 0]
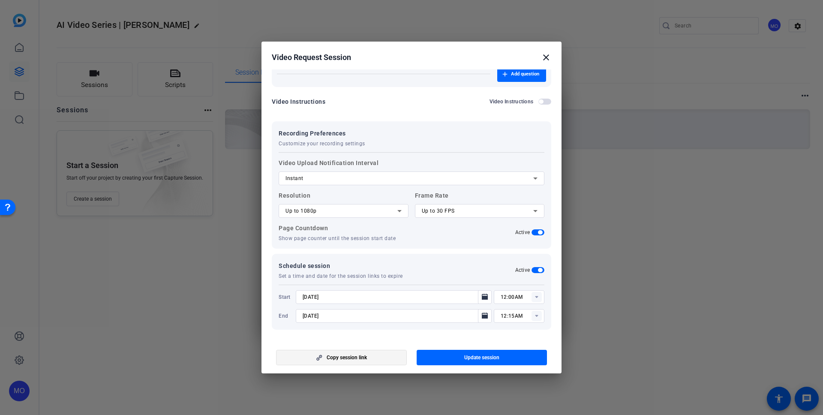
click at [359, 355] on span "Copy session link" at bounding box center [346, 357] width 40 height 7
